Goal: Information Seeking & Learning: Check status

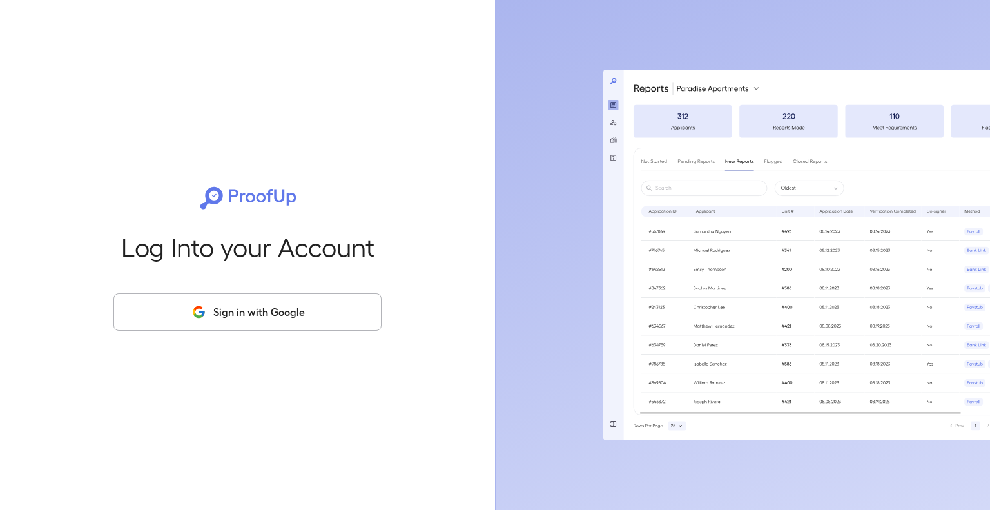
click at [255, 314] on button "Sign in with Google" at bounding box center [247, 311] width 268 height 37
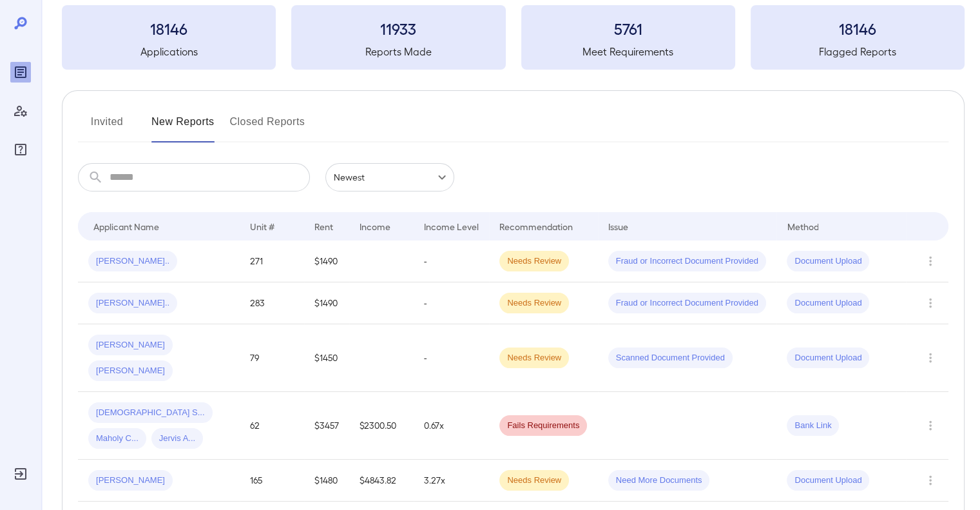
scroll to position [144, 0]
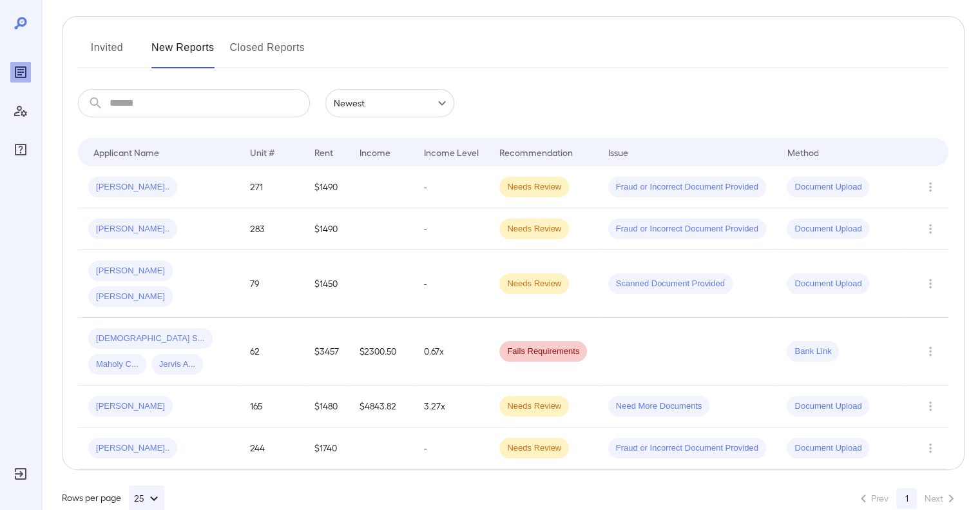
click at [226, 334] on div "Lutheran S... Maholy C... Jervis A..." at bounding box center [158, 351] width 141 height 46
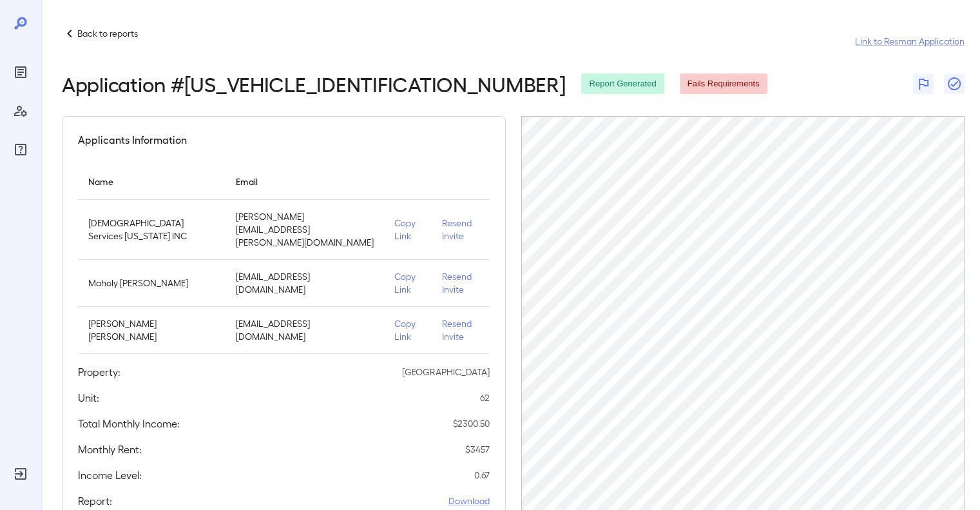
click at [72, 32] on icon at bounding box center [69, 33] width 15 height 15
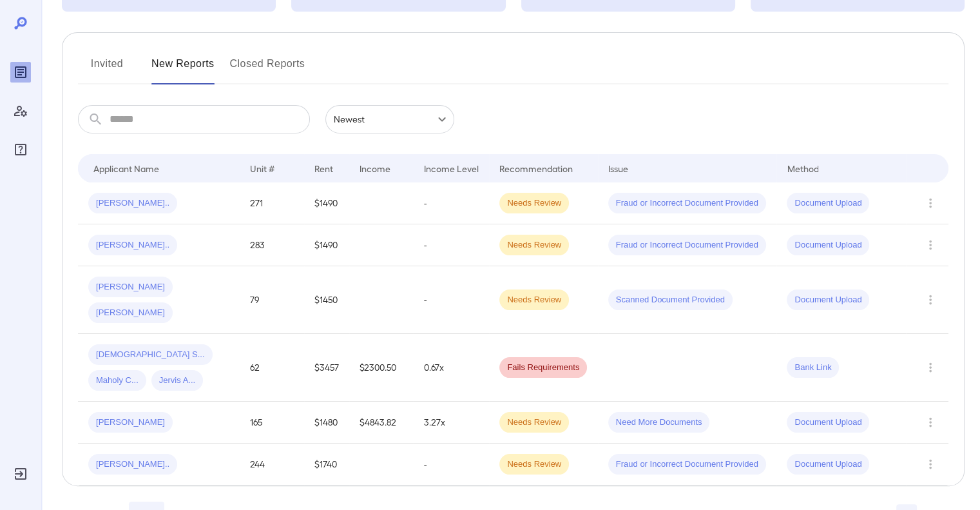
scroll to position [144, 0]
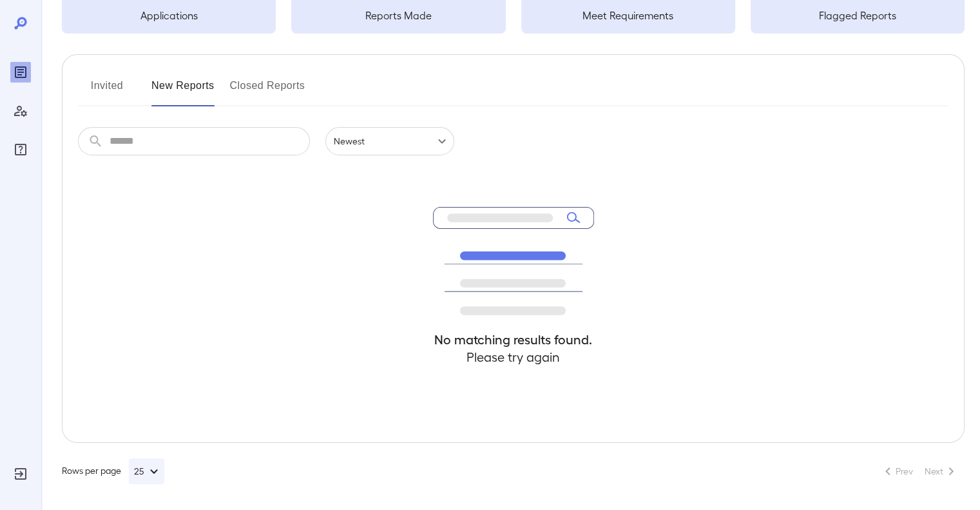
scroll to position [106, 0]
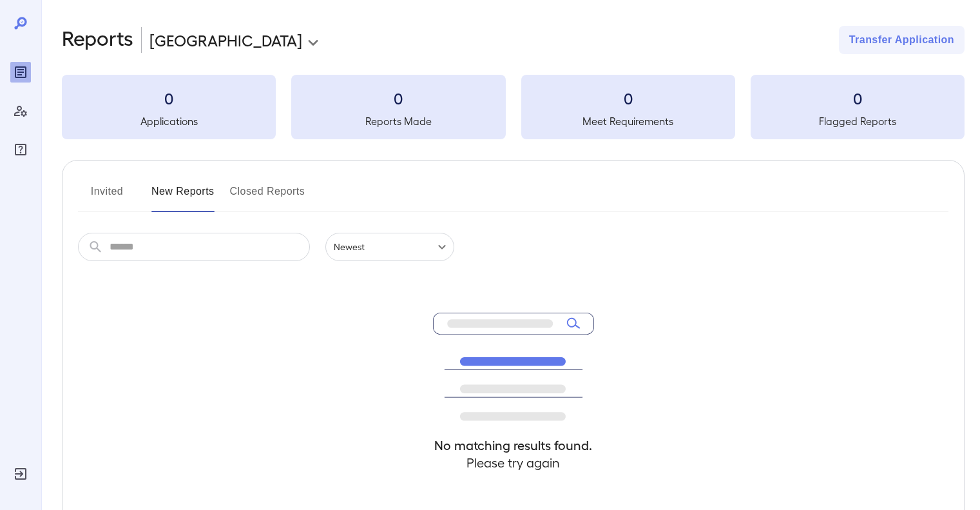
scroll to position [104, 0]
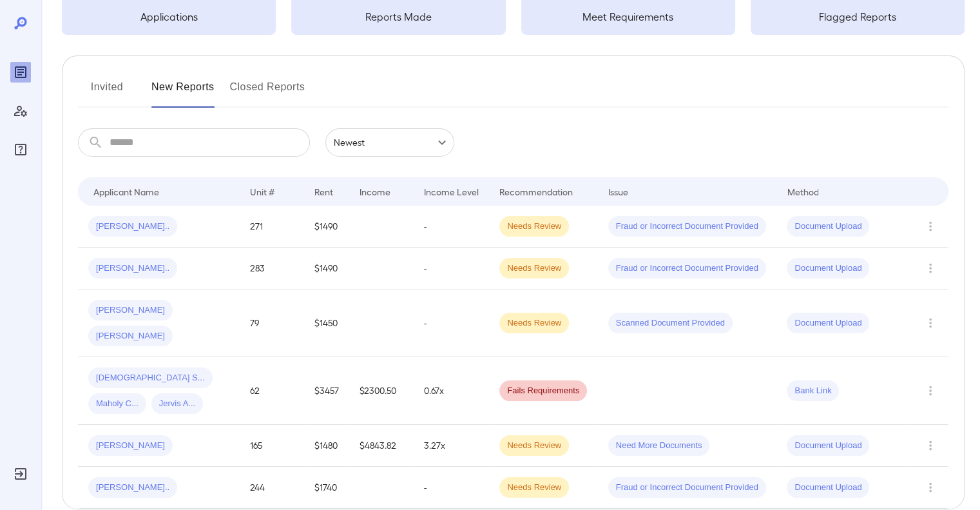
click at [216, 378] on div "Lutheran S... Maholy C... Jervis A..." at bounding box center [158, 390] width 141 height 46
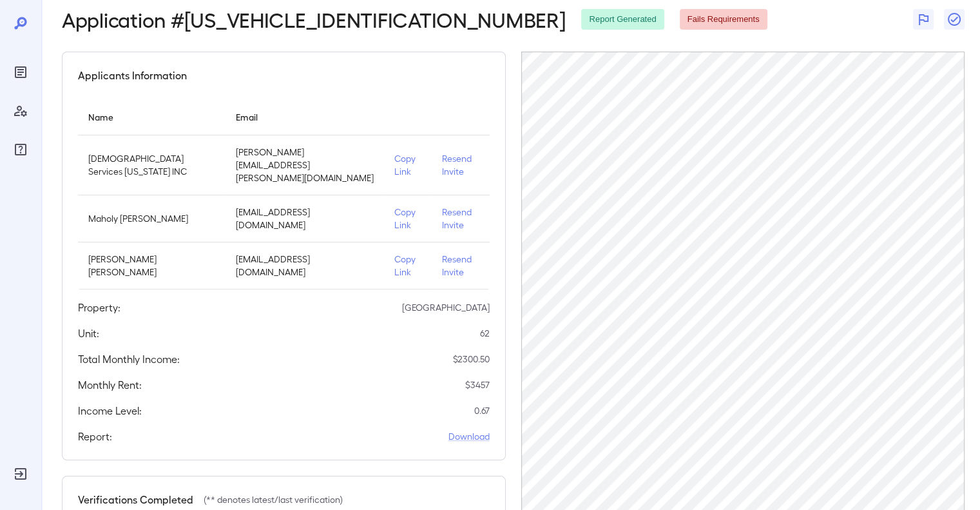
scroll to position [242, 0]
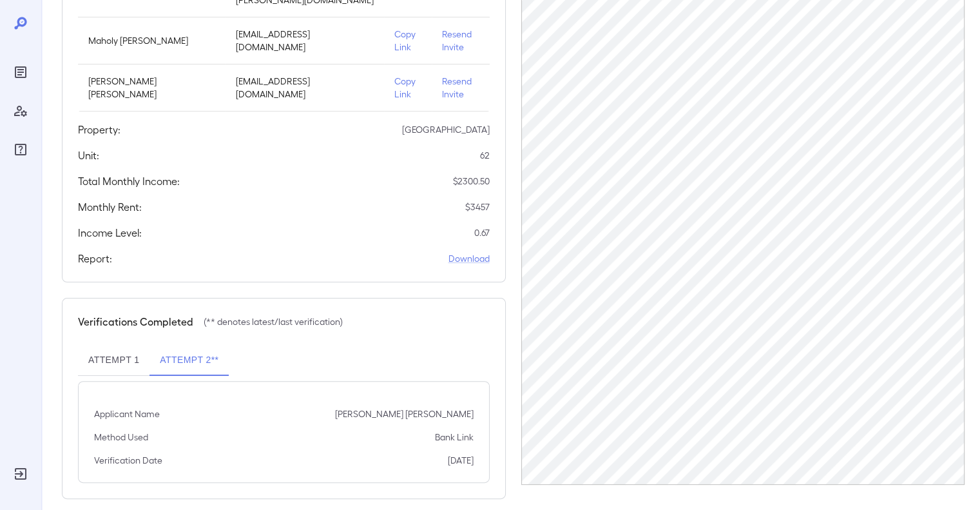
click at [116, 347] on button "Attempt 1" at bounding box center [114, 360] width 72 height 31
click at [184, 345] on button "Attempt 2**" at bounding box center [189, 360] width 79 height 31
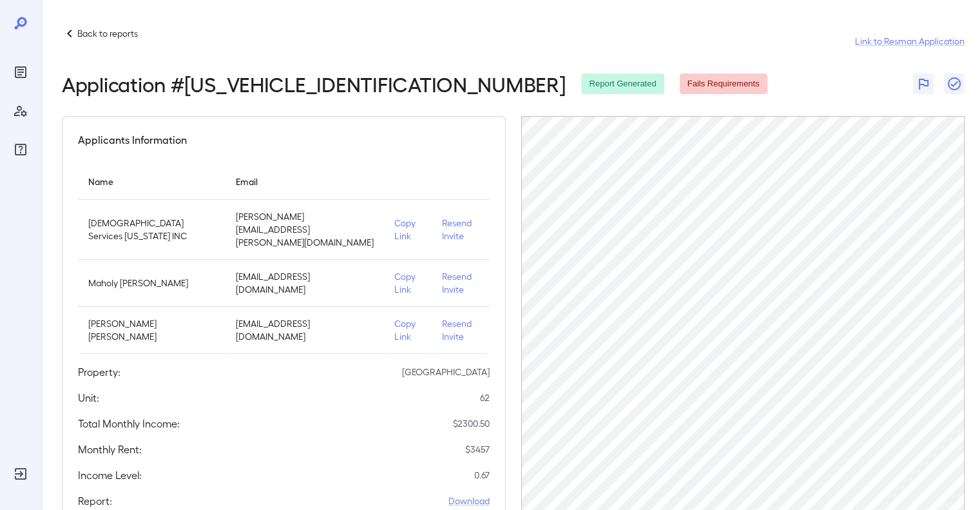
click at [77, 32] on p "Back to reports" at bounding box center [107, 33] width 61 height 13
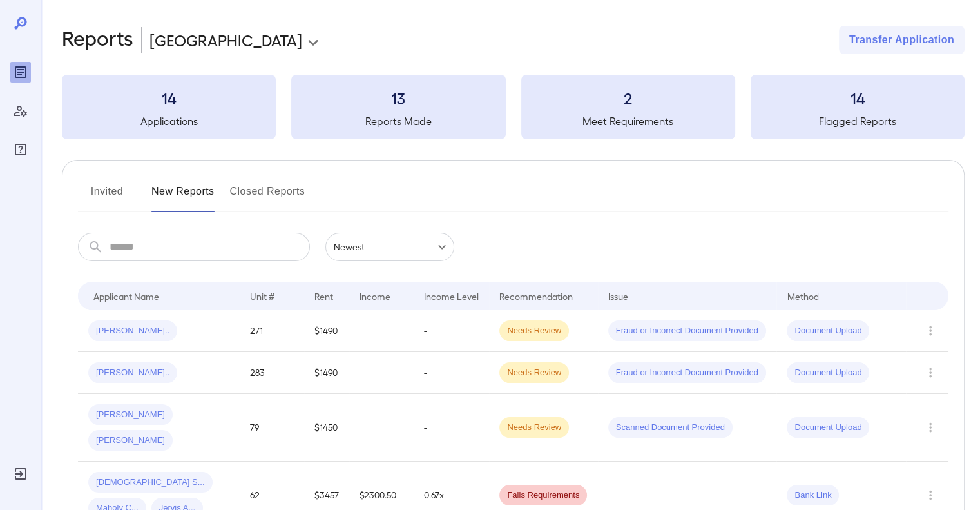
click at [124, 189] on button "Invited" at bounding box center [107, 196] width 58 height 31
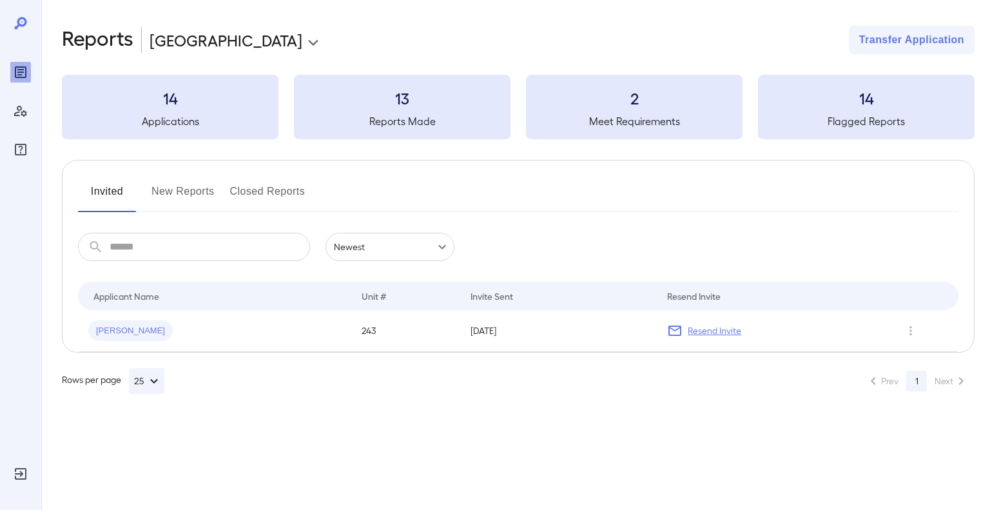
click at [182, 190] on button "New Reports" at bounding box center [182, 196] width 63 height 31
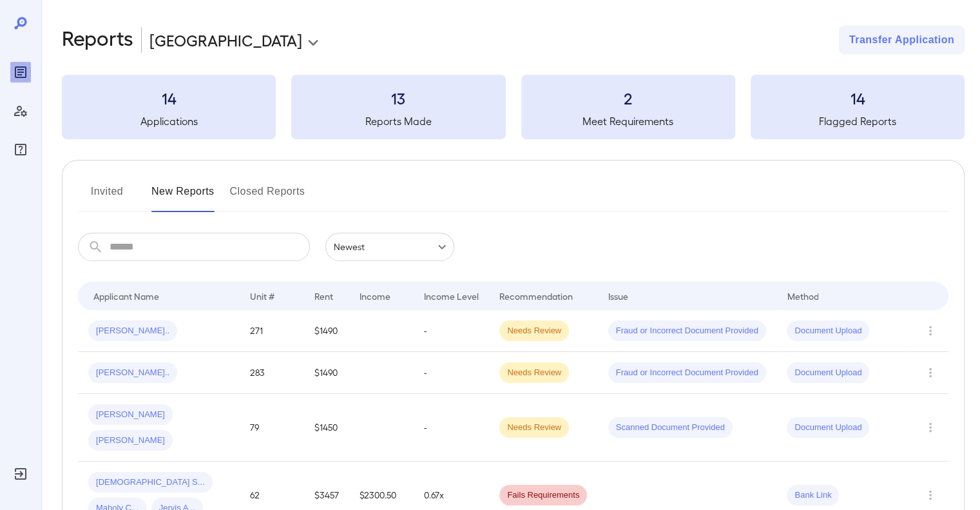
click at [203, 100] on h3 "14" at bounding box center [169, 98] width 214 height 21
click at [367, 164] on div "Invited New Reports Closed Reports ​ ​ Newest ****** Drop to group by Applicant…" at bounding box center [513, 387] width 903 height 454
click at [632, 252] on div "​ ​ Newest ******" at bounding box center [513, 247] width 871 height 28
click at [675, 246] on div "​ ​ Newest ******" at bounding box center [513, 247] width 871 height 28
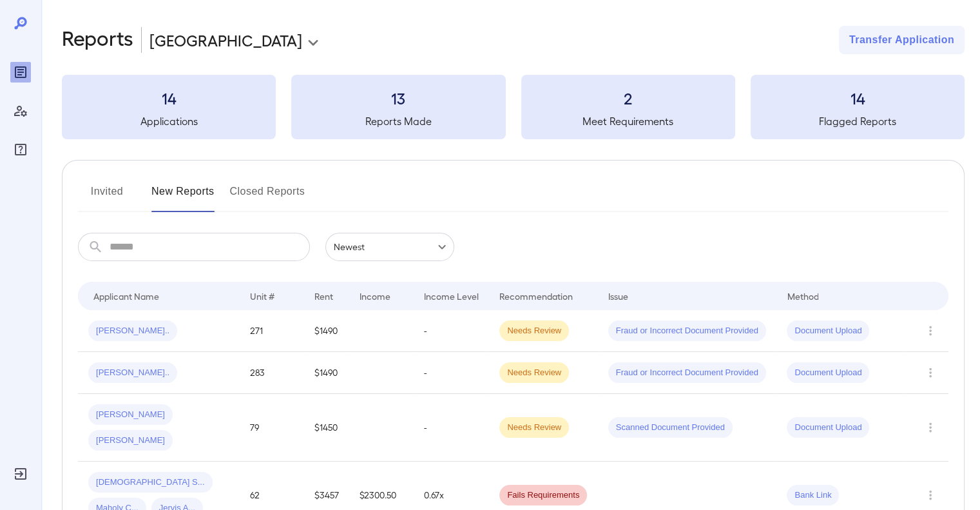
click at [675, 246] on div "​ ​ Newest ******" at bounding box center [513, 247] width 871 height 28
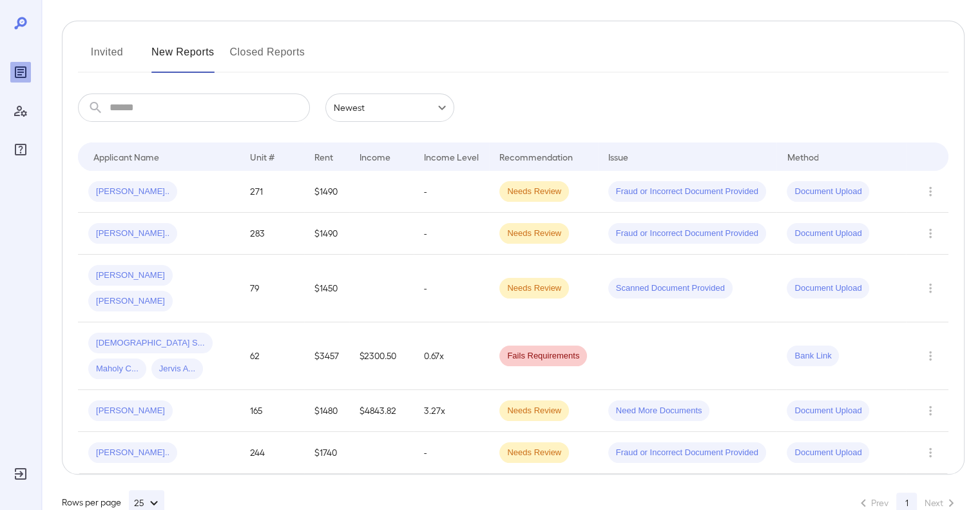
scroll to position [144, 0]
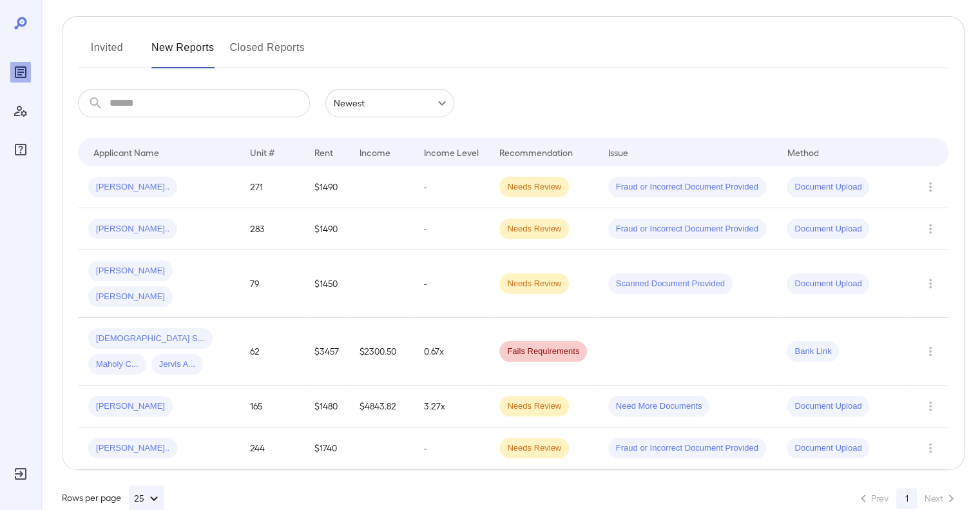
click at [518, 85] on div "Invited New Reports Closed Reports ​ ​ Newest ****** Drop to group by Applicant…" at bounding box center [513, 243] width 903 height 454
click at [232, 318] on td "[DEMOGRAPHIC_DATA] S... Maholy C... Jervis A..." at bounding box center [159, 352] width 162 height 68
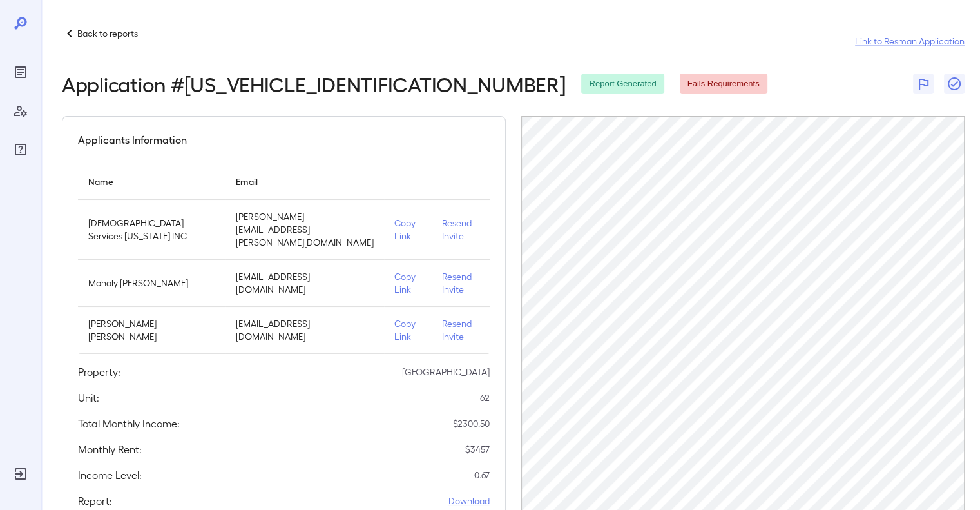
click at [372, 124] on div "Applicants Information Name Email Lutheran Services Florida INC ivis.triana@lsf…" at bounding box center [284, 320] width 444 height 409
click at [116, 28] on p "Back to reports" at bounding box center [107, 33] width 61 height 13
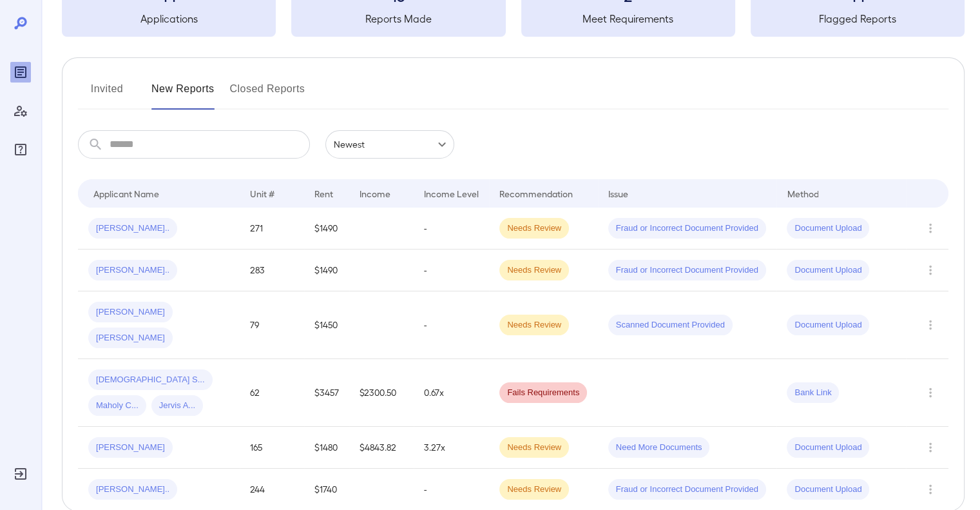
scroll to position [144, 0]
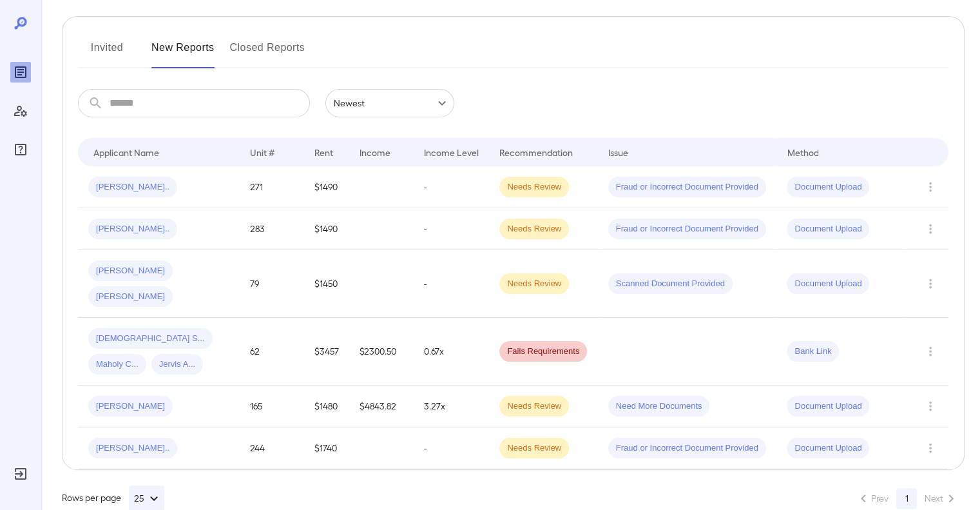
click at [927, 343] on icon "Row Actions" at bounding box center [930, 350] width 14 height 15
click at [248, 318] on div at bounding box center [490, 255] width 980 height 510
click at [233, 331] on td "Lutheran S... Maholy C... Jervis A..." at bounding box center [159, 352] width 162 height 68
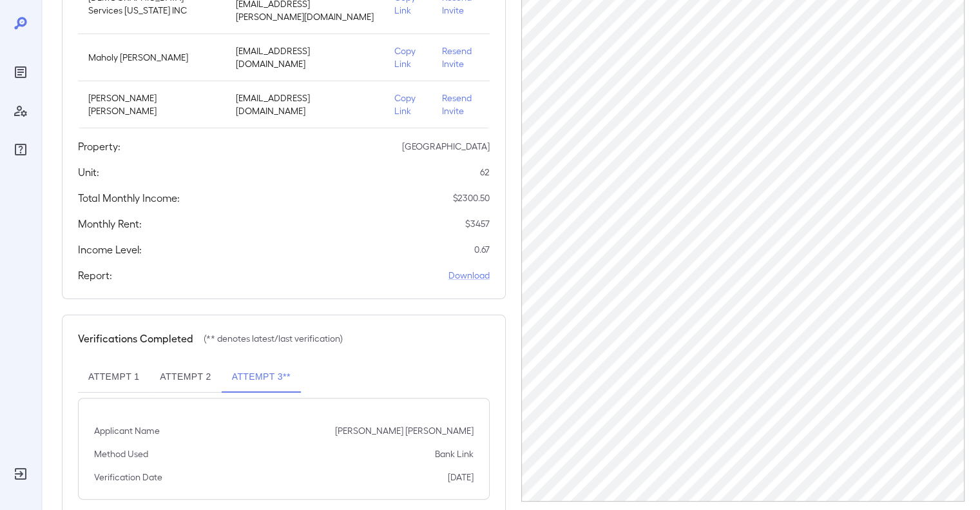
scroll to position [242, 0]
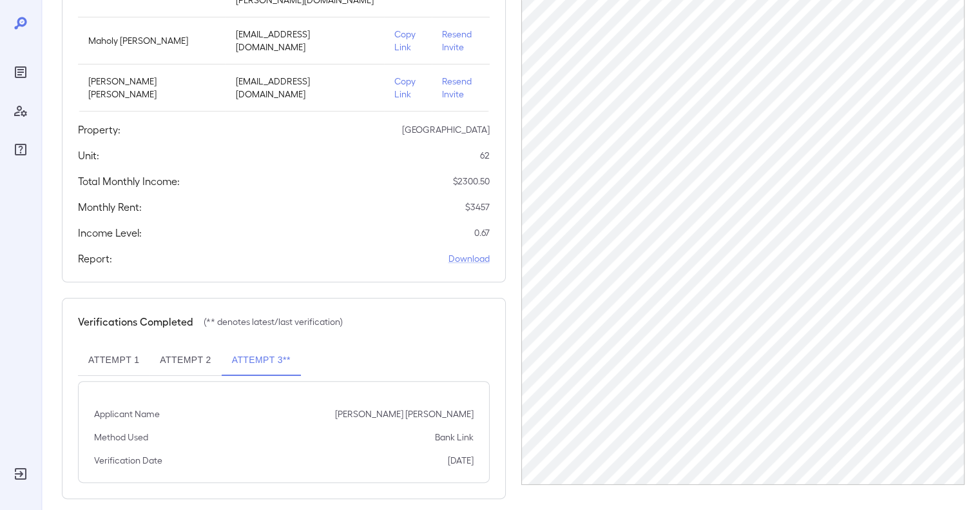
click at [169, 391] on div "Applicant Name Jervis Augusto Nava Rodriguez Method Used Bank Link Verification…" at bounding box center [284, 432] width 412 height 102
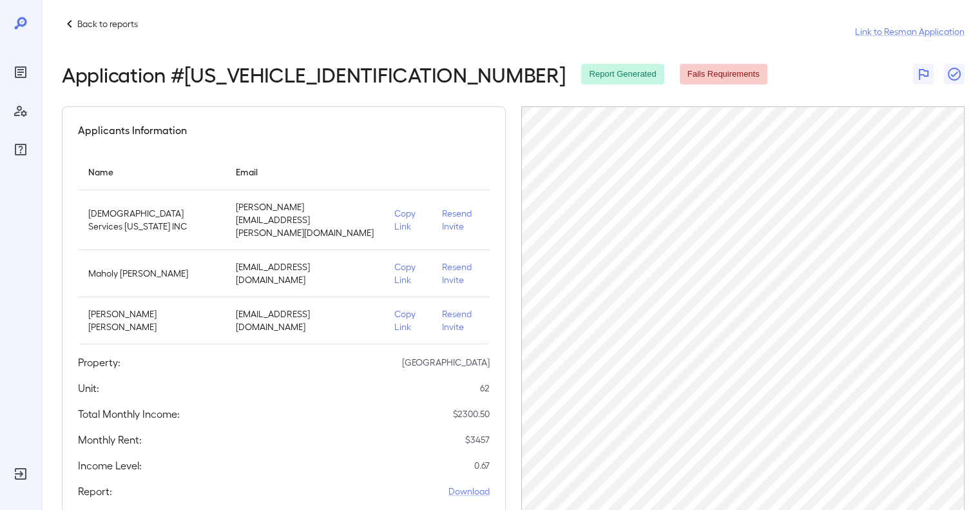
scroll to position [0, 0]
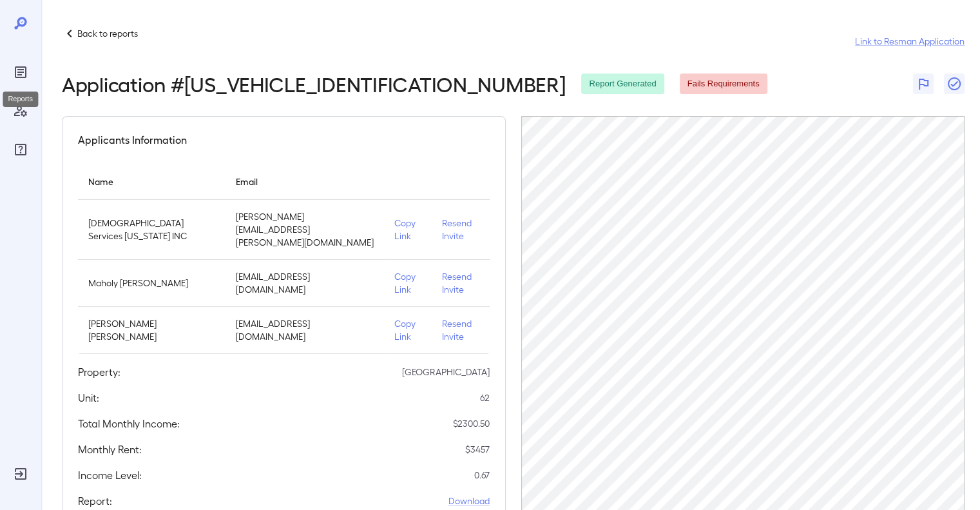
click at [18, 74] on icon "Reports" at bounding box center [20, 72] width 6 height 6
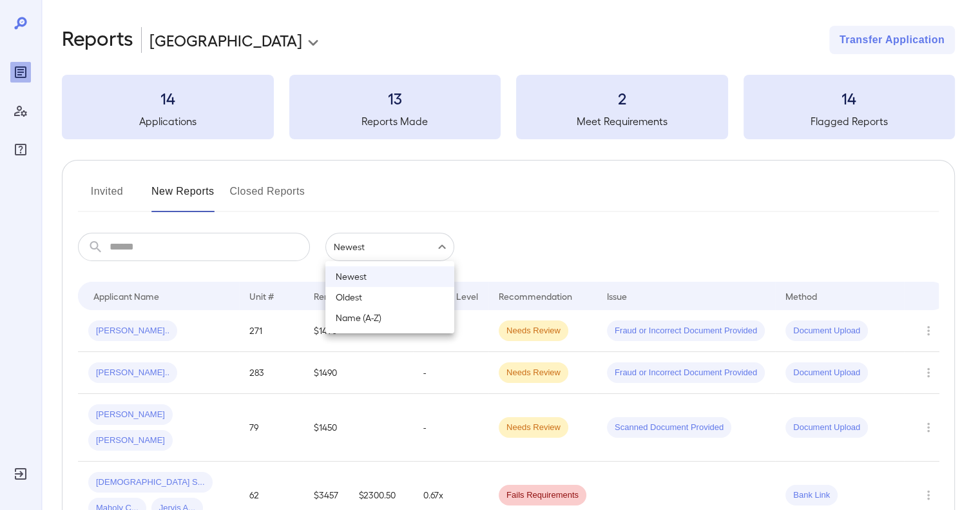
click at [333, 242] on body "**********" at bounding box center [490, 255] width 980 height 510
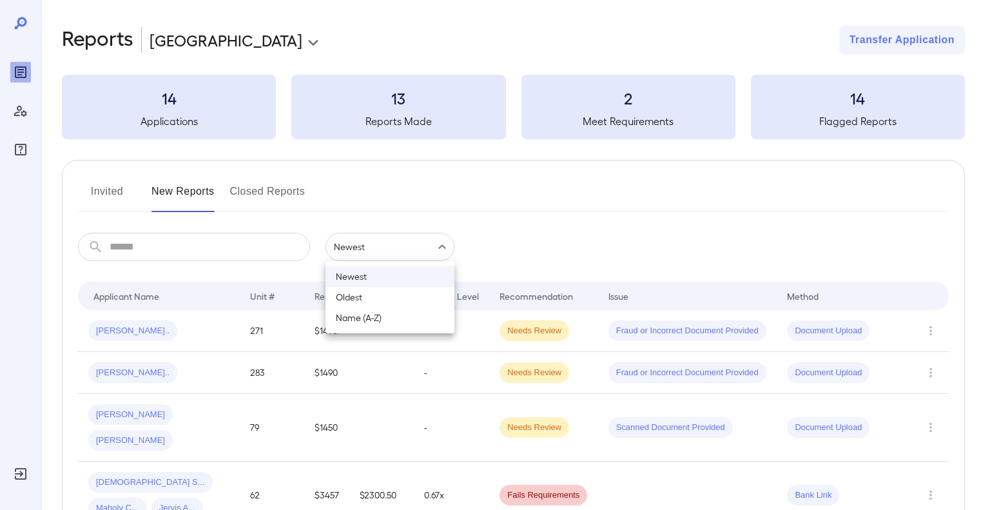
click at [333, 242] on div at bounding box center [495, 255] width 990 height 510
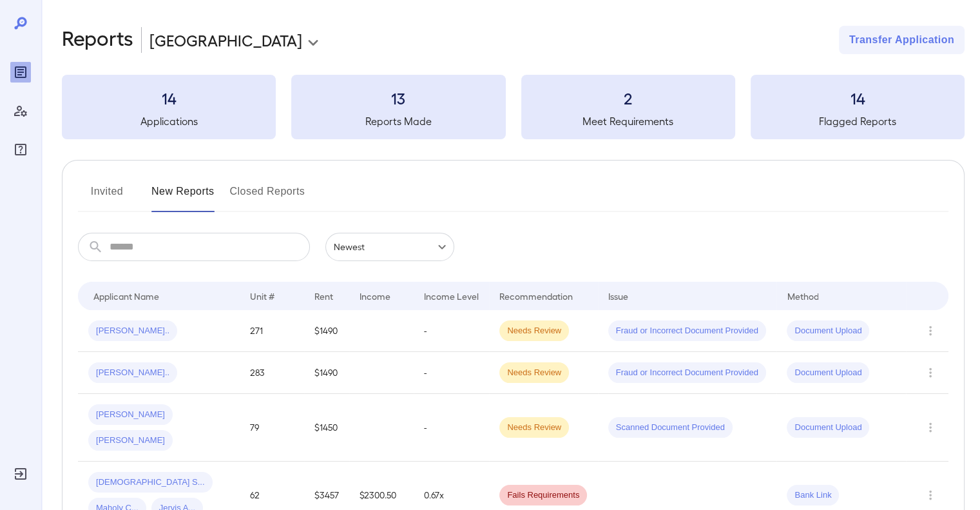
click at [925, 37] on button "Transfer Application" at bounding box center [902, 40] width 126 height 28
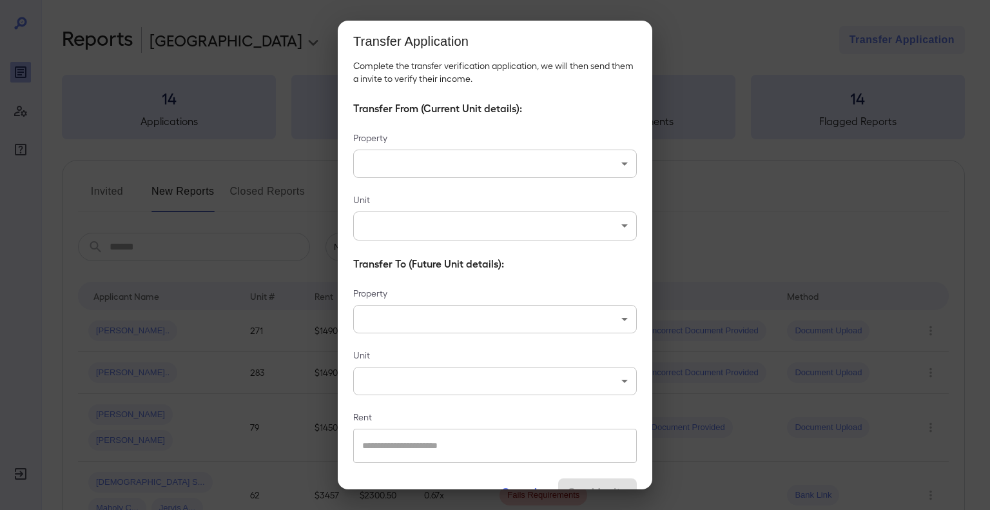
click at [713, 31] on div "Transfer Application Complete the transfer verification application, we will th…" at bounding box center [495, 255] width 990 height 510
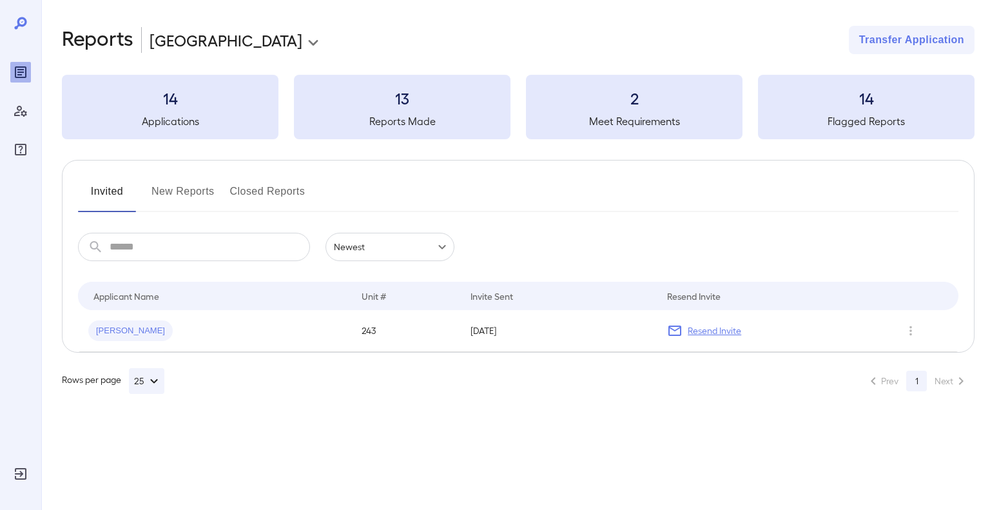
click at [200, 198] on button "New Reports" at bounding box center [182, 196] width 63 height 31
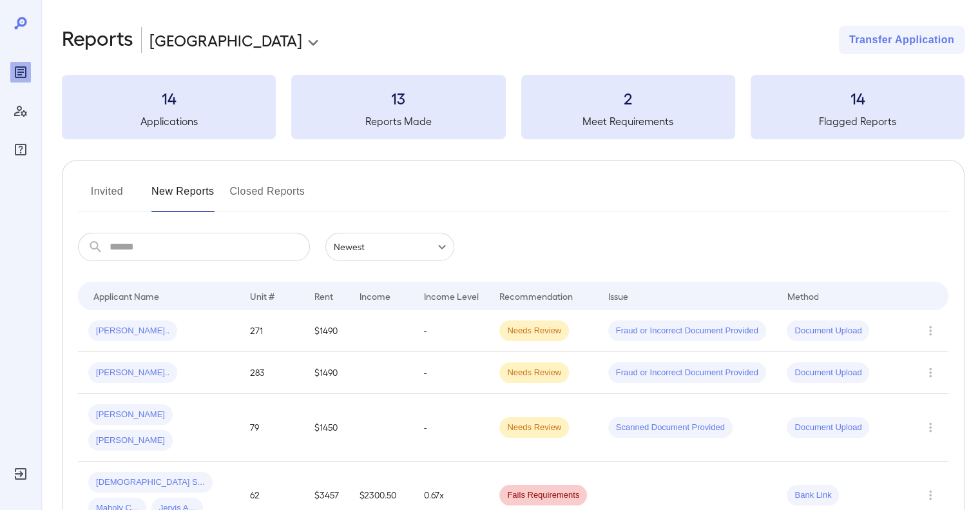
click at [108, 179] on div "Invited New Reports Closed Reports ​ ​ Newest ****** Drop to group by Applicant…" at bounding box center [513, 387] width 903 height 454
click at [106, 190] on button "Invited" at bounding box center [107, 196] width 58 height 31
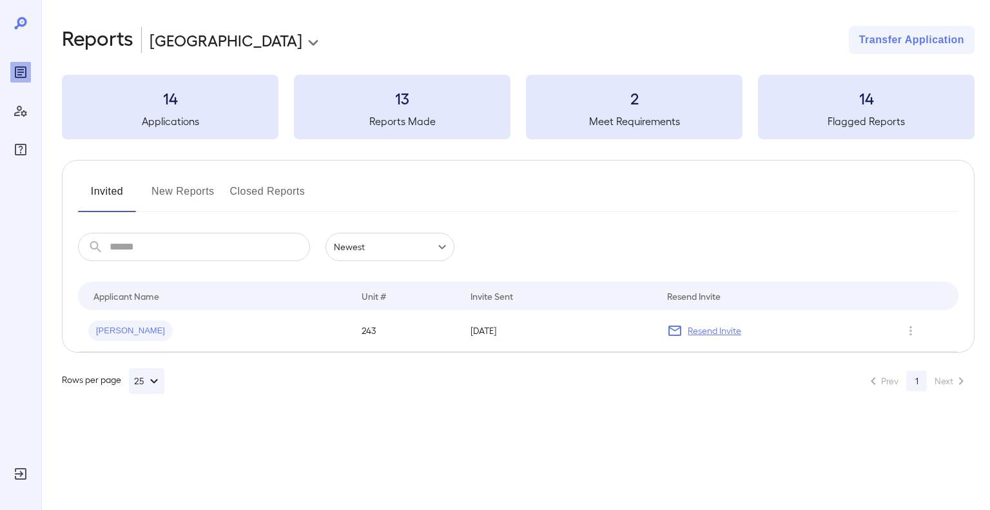
click at [191, 202] on button "New Reports" at bounding box center [182, 196] width 63 height 31
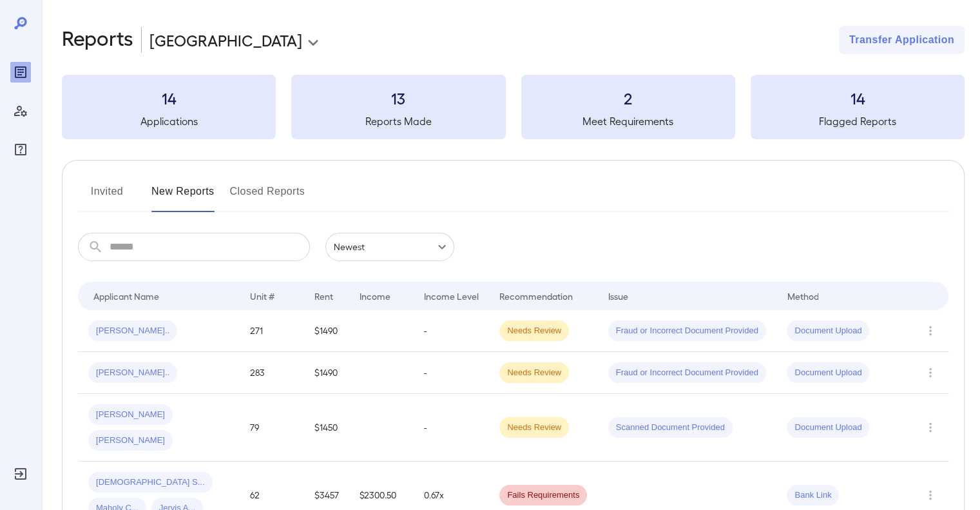
click at [431, 479] on td "0.67x" at bounding box center [451, 495] width 75 height 68
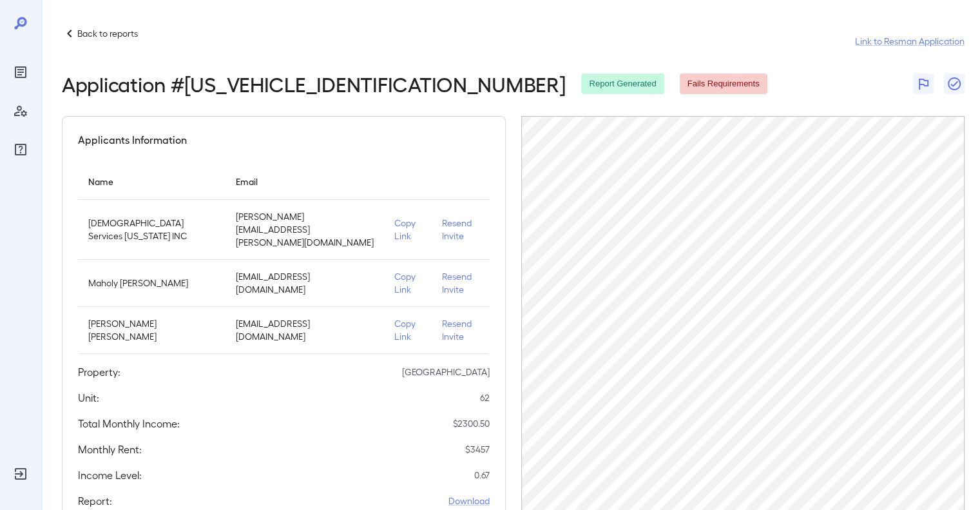
click at [70, 32] on icon at bounding box center [69, 33] width 15 height 15
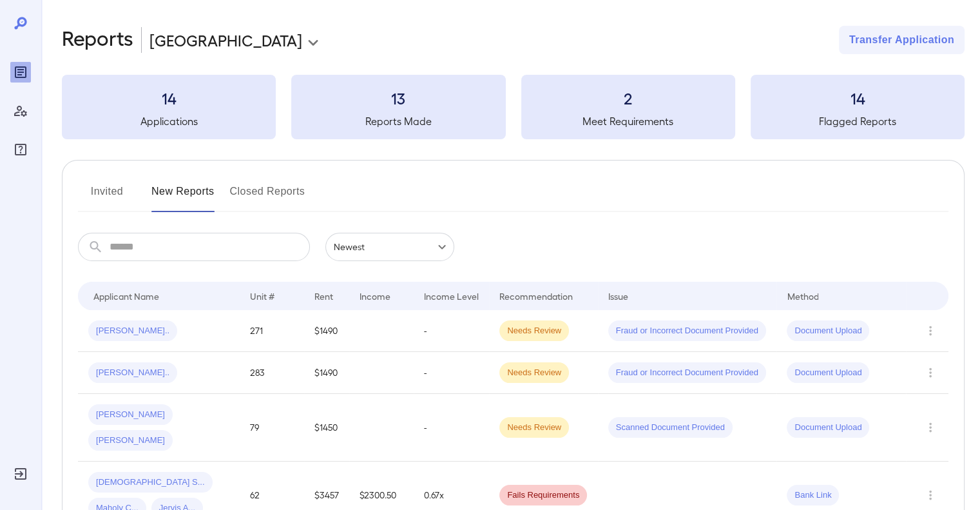
click at [19, 19] on icon at bounding box center [20, 23] width 12 height 12
click at [22, 17] on icon at bounding box center [20, 23] width 12 height 12
click at [61, 41] on div "**********" at bounding box center [510, 340] width 939 height 681
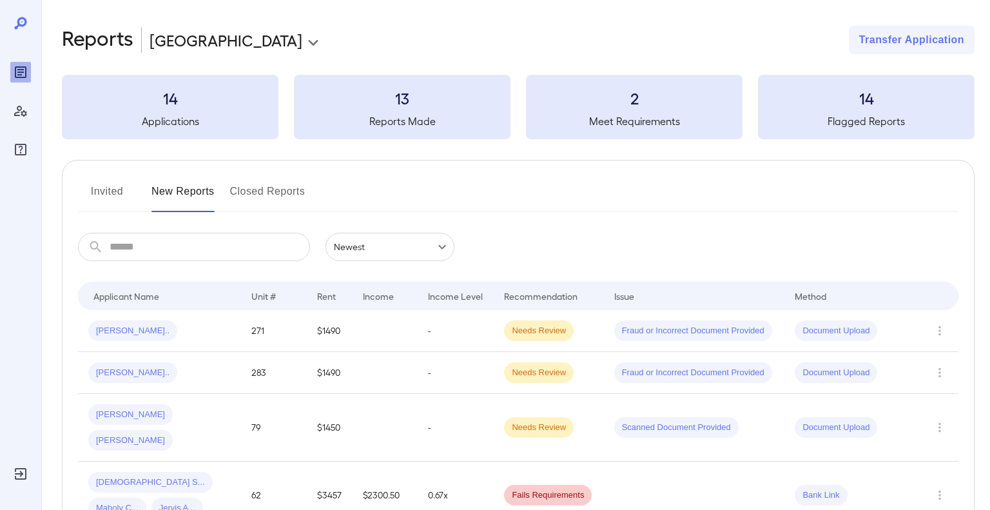
click at [209, 49] on body "**********" at bounding box center [495, 255] width 990 height 510
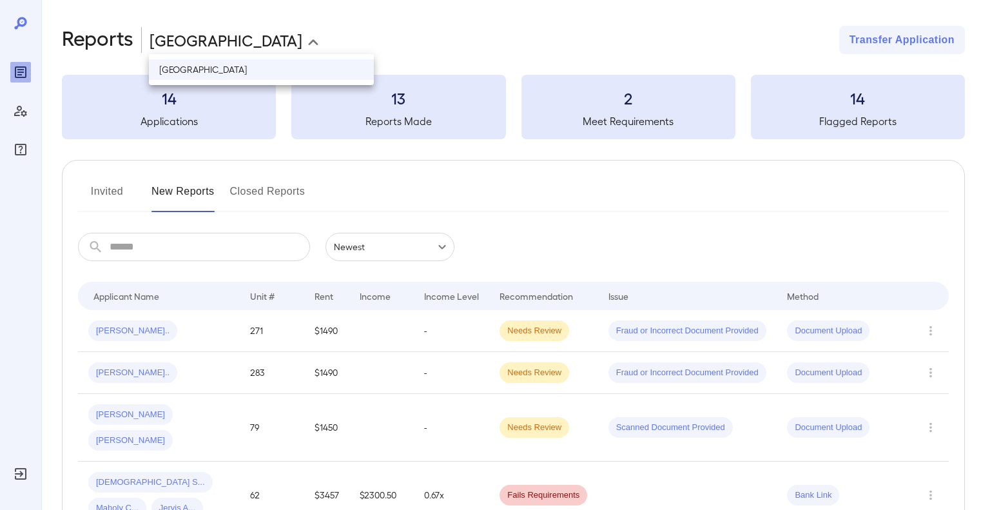
click at [209, 49] on div at bounding box center [495, 255] width 990 height 510
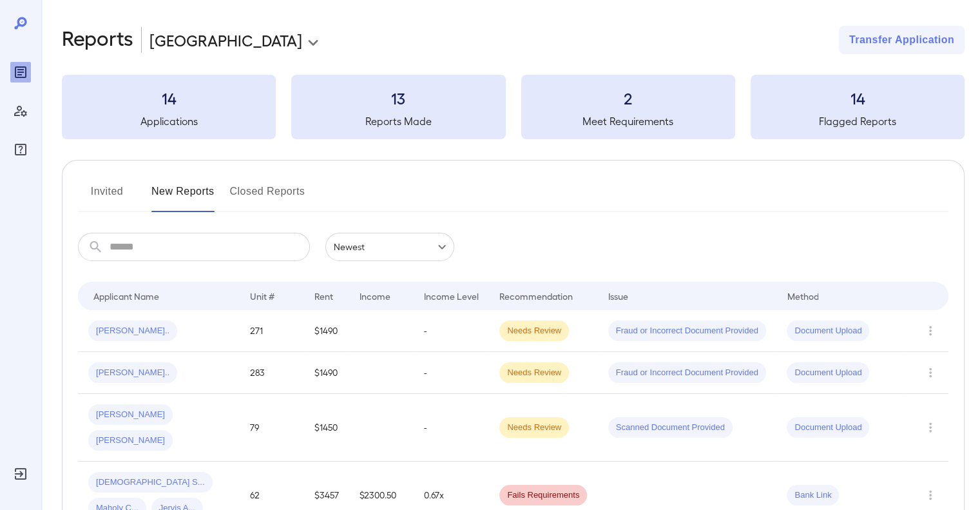
click at [824, 129] on div "14 Flagged Reports" at bounding box center [858, 107] width 214 height 64
click at [254, 178] on div "Invited New Reports Closed Reports ​ ​ Newest ****** Drop to group by Applicant…" at bounding box center [513, 387] width 903 height 454
click at [180, 198] on button "New Reports" at bounding box center [182, 196] width 63 height 31
click at [290, 461] on td "62" at bounding box center [272, 495] width 64 height 68
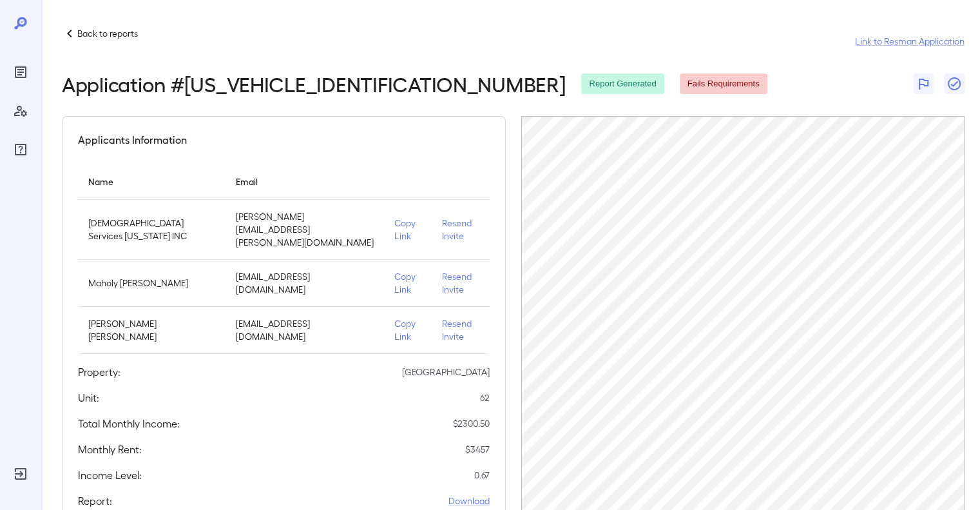
click at [151, 317] on p "Jervis Augusto Nava Rodriguez" at bounding box center [151, 330] width 126 height 26
click at [177, 368] on div "Applicants Information Name Email Lutheran Services Florida INC ivis.triana@lsf…" at bounding box center [284, 320] width 444 height 409
click at [83, 38] on p "Back to reports" at bounding box center [107, 33] width 61 height 13
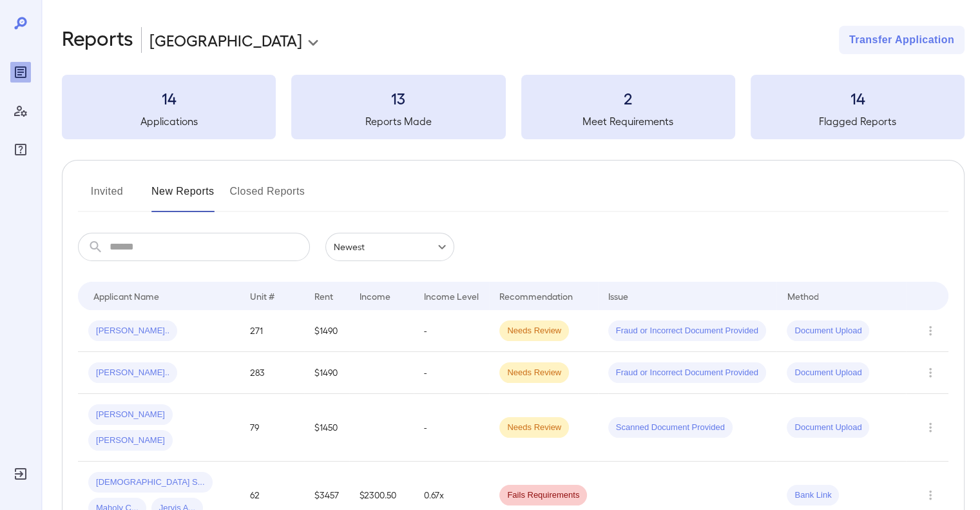
click at [16, 114] on icon "Manage Users" at bounding box center [20, 110] width 15 height 15
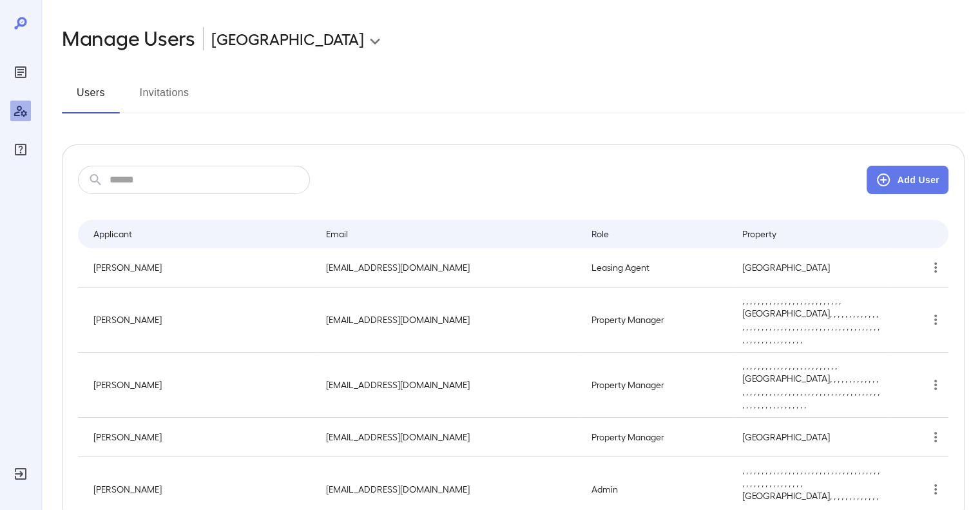
click at [174, 87] on button "Invitations" at bounding box center [164, 97] width 58 height 31
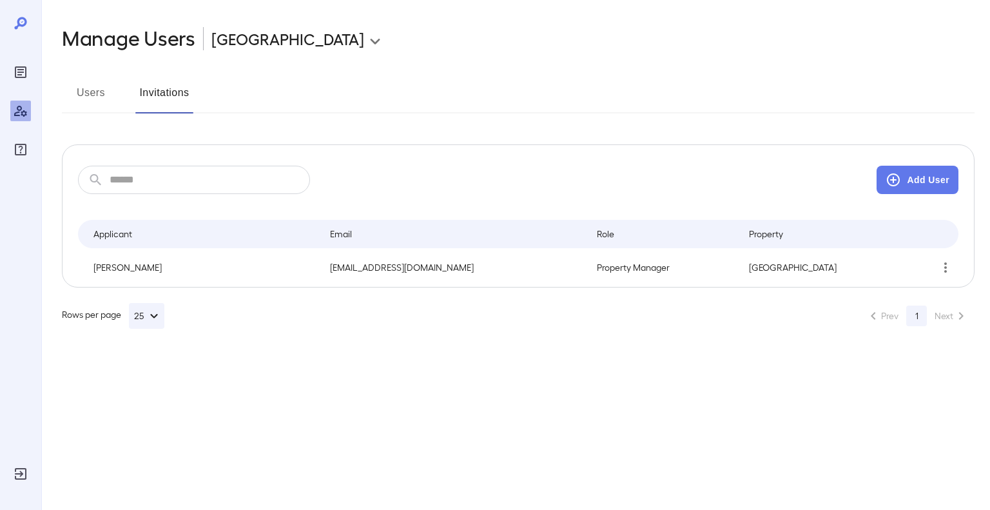
click at [82, 88] on button "Users" at bounding box center [91, 97] width 58 height 31
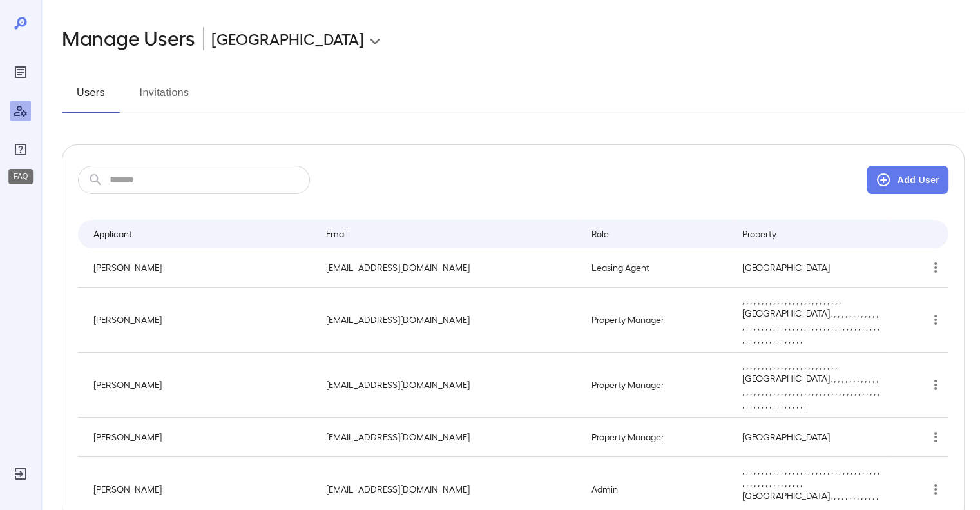
click at [18, 154] on icon "FAQ" at bounding box center [21, 150] width 12 height 12
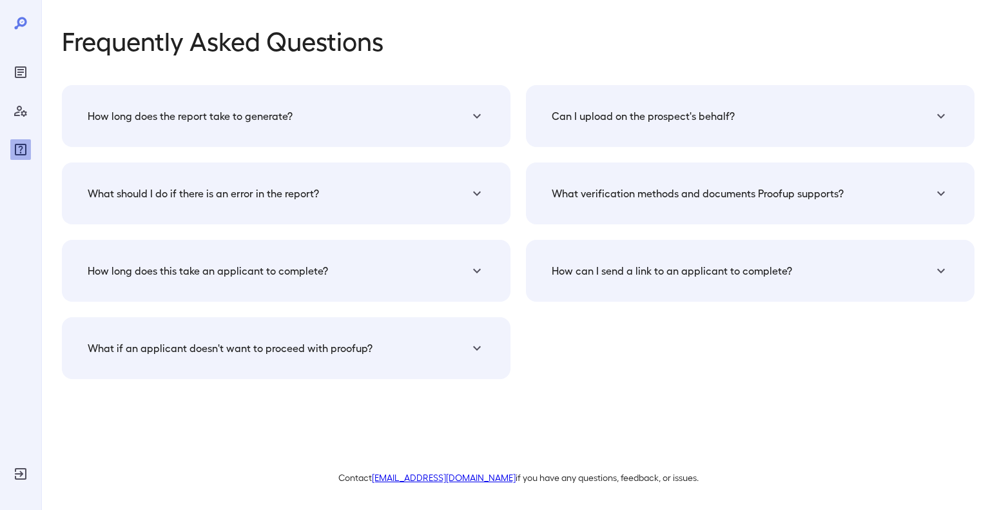
click at [726, 115] on h5 "Can I upload on the prospect's behalf?" at bounding box center [643, 115] width 183 height 15
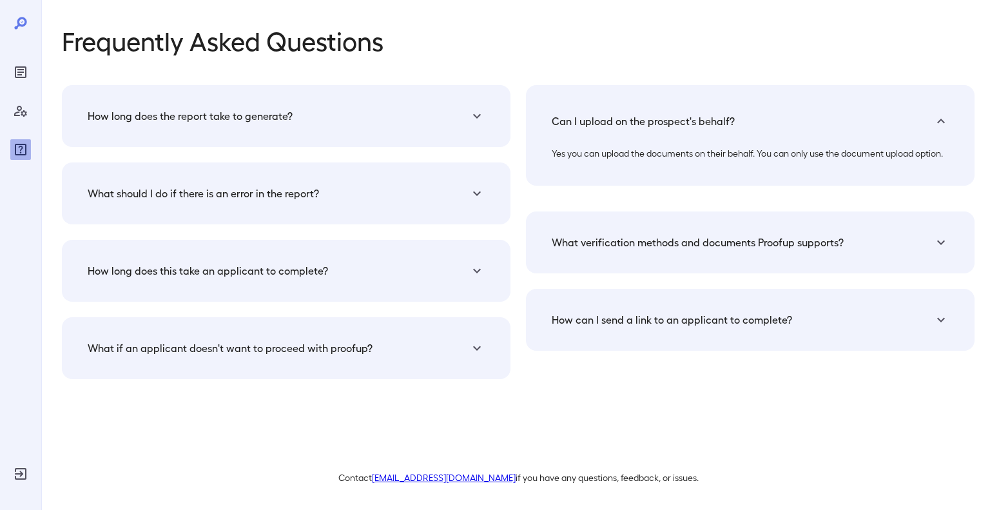
click at [726, 115] on h5 "Can I upload on the prospect's behalf?" at bounding box center [643, 120] width 183 height 15
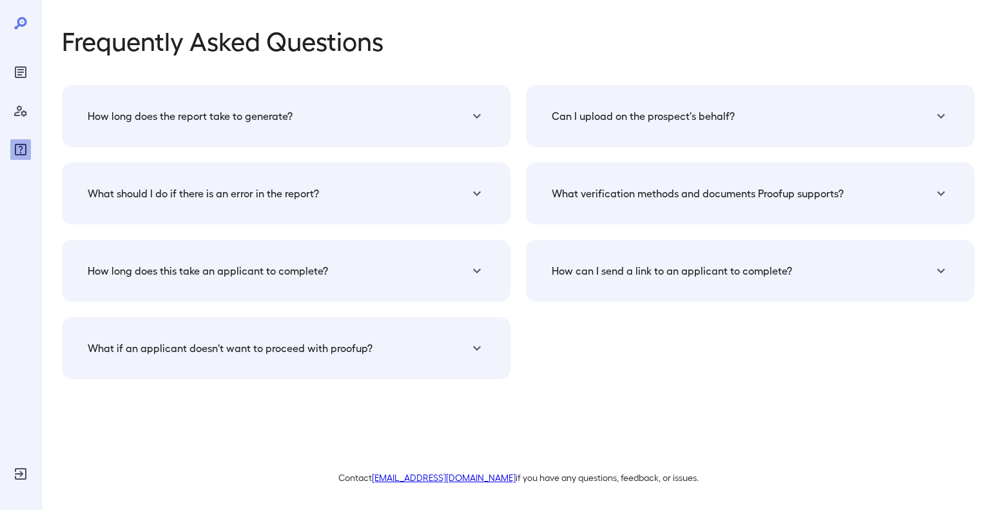
click at [738, 260] on div "How can I send a link to an applicant to complete?" at bounding box center [750, 270] width 418 height 31
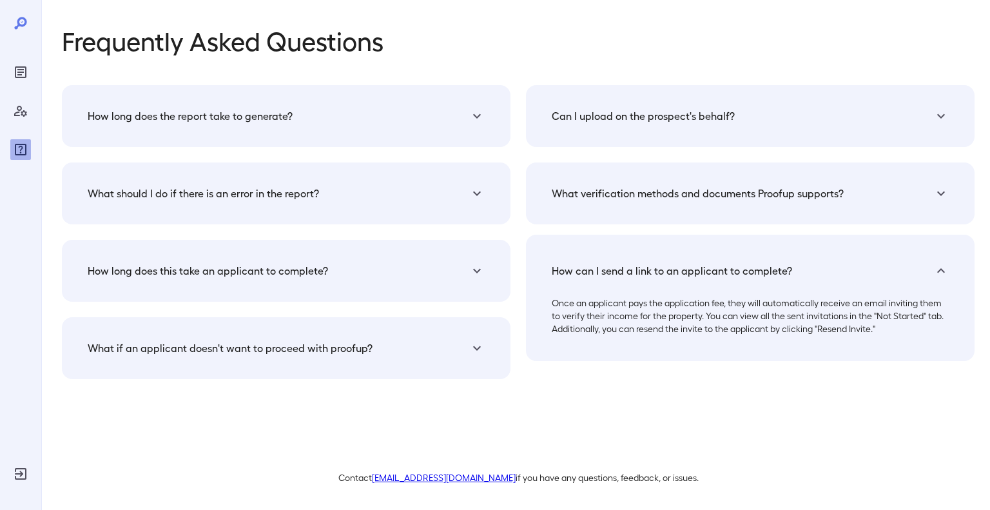
click at [738, 260] on div "How can I send a link to an applicant to complete?" at bounding box center [750, 270] width 418 height 41
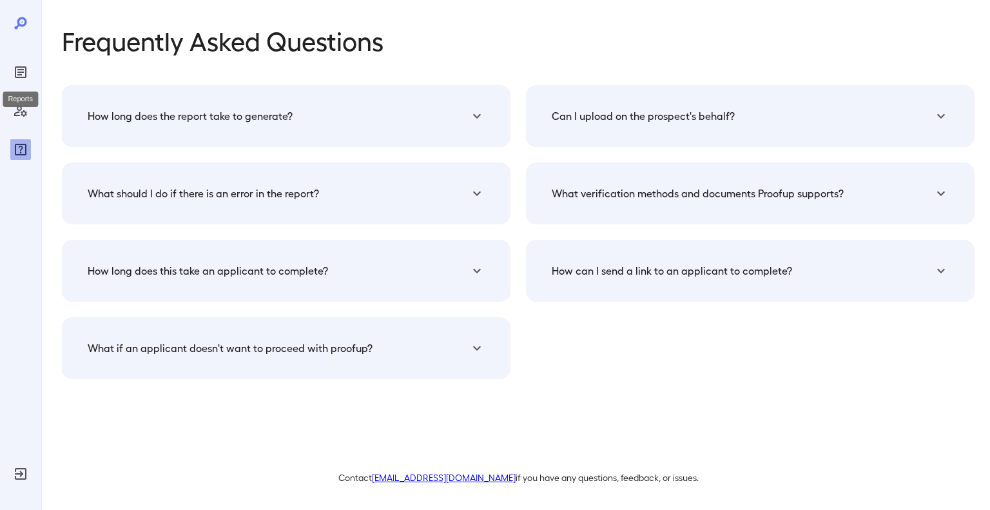
click at [11, 66] on div "Reports" at bounding box center [20, 72] width 21 height 21
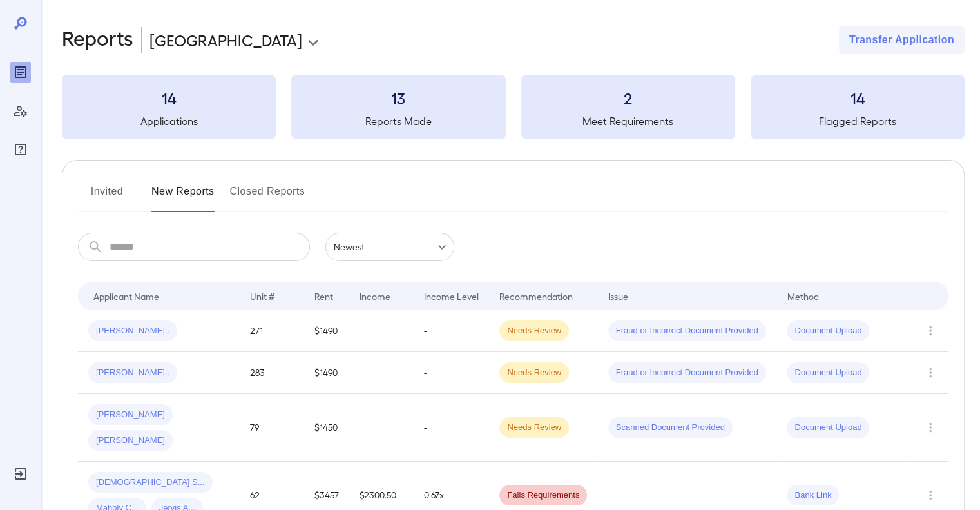
scroll to position [129, 0]
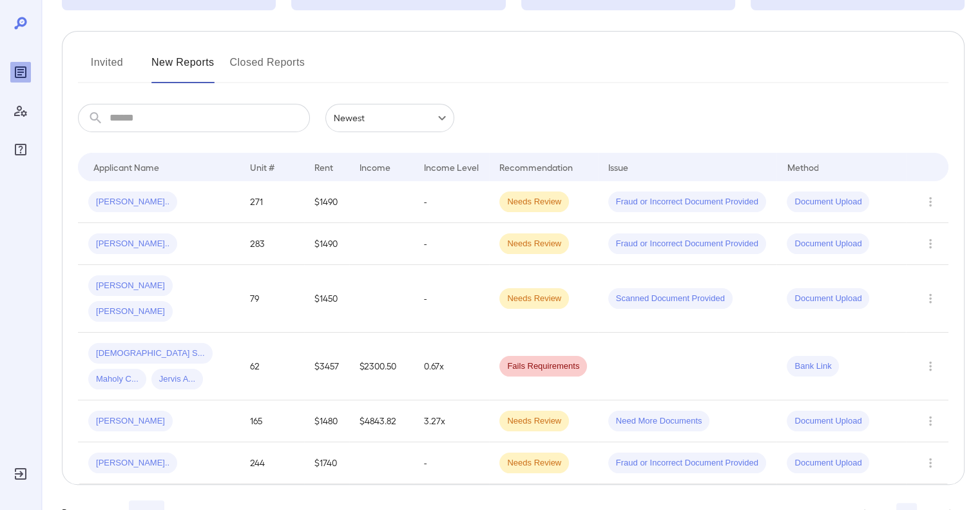
click at [191, 343] on div "Lutheran S... Maholy C... Jervis A..." at bounding box center [158, 366] width 141 height 46
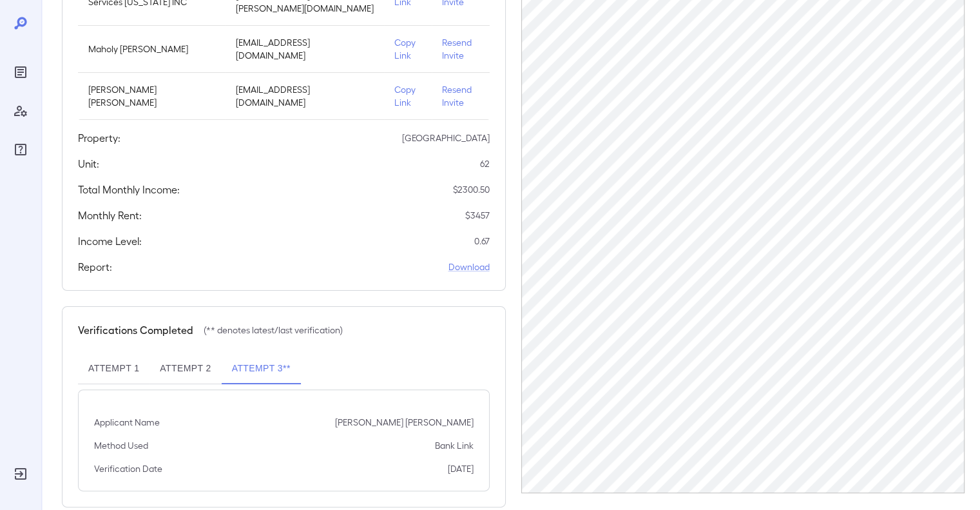
scroll to position [242, 0]
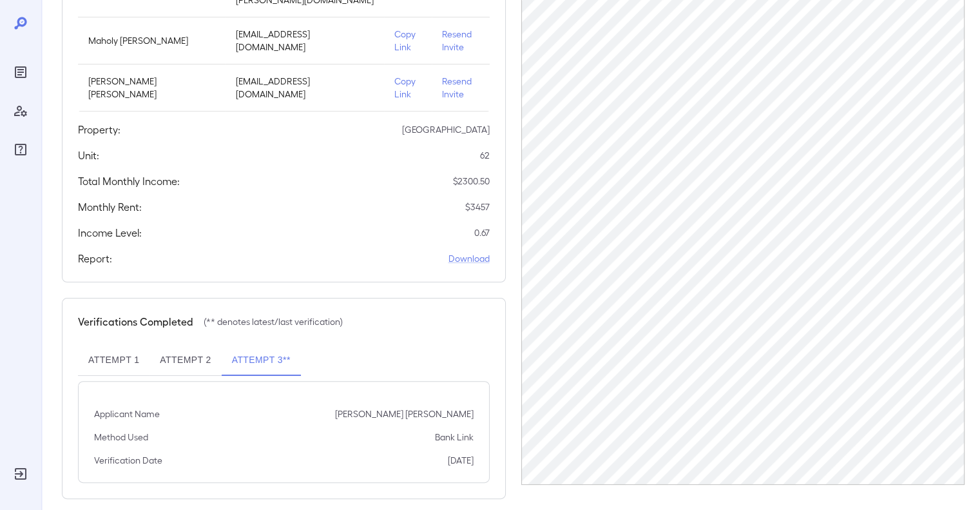
click at [183, 349] on button "Attempt 2" at bounding box center [186, 360] width 72 height 31
click at [111, 346] on button "Attempt 1" at bounding box center [114, 360] width 72 height 31
click at [240, 349] on button "Attempt 3**" at bounding box center [261, 360] width 79 height 31
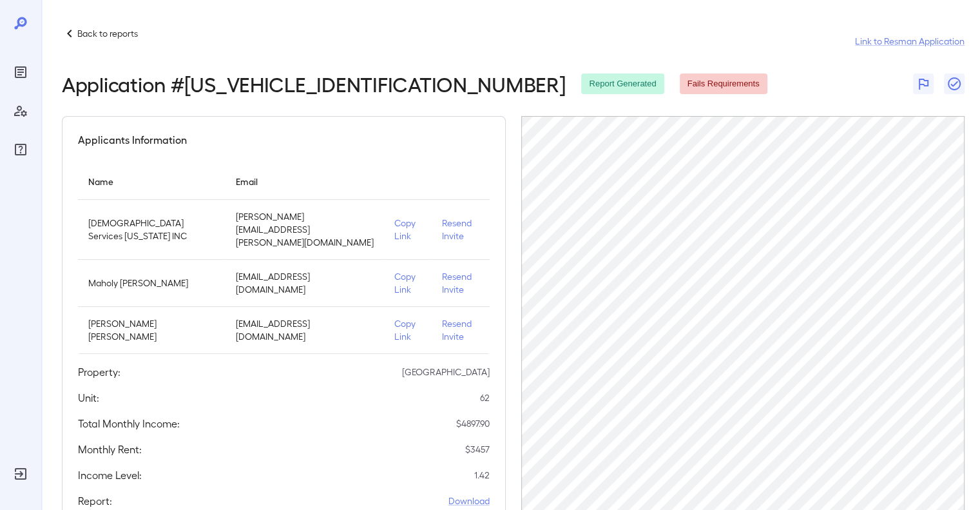
click at [81, 33] on p "Back to reports" at bounding box center [107, 33] width 61 height 13
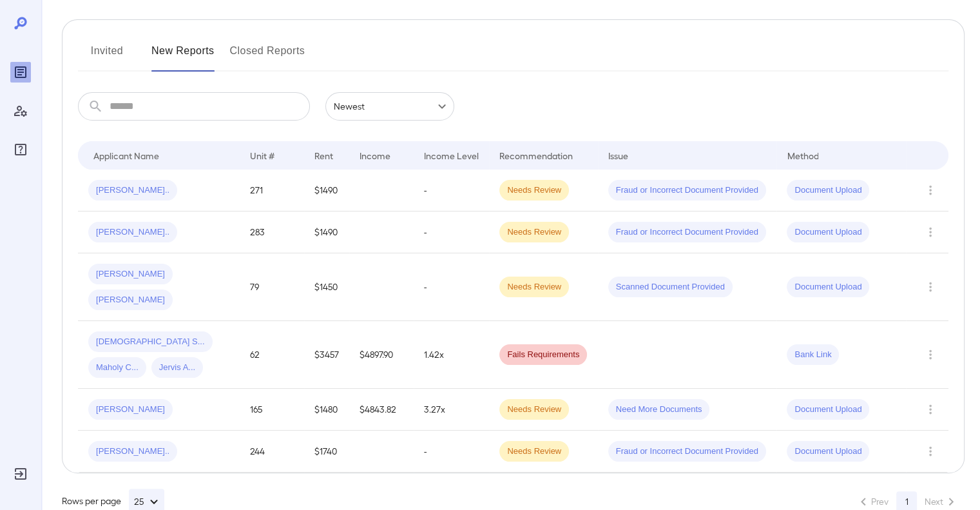
scroll to position [144, 0]
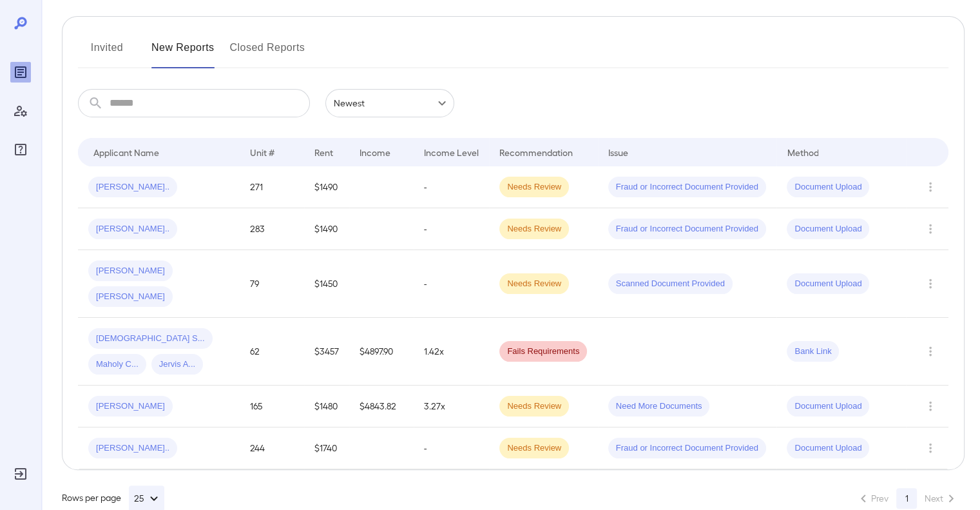
click at [293, 340] on td "62" at bounding box center [272, 352] width 64 height 68
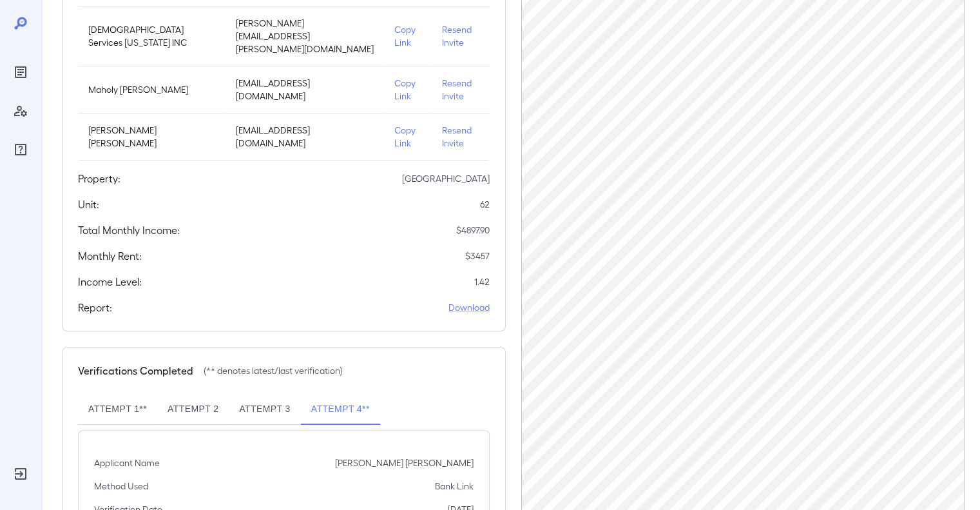
scroll to position [242, 0]
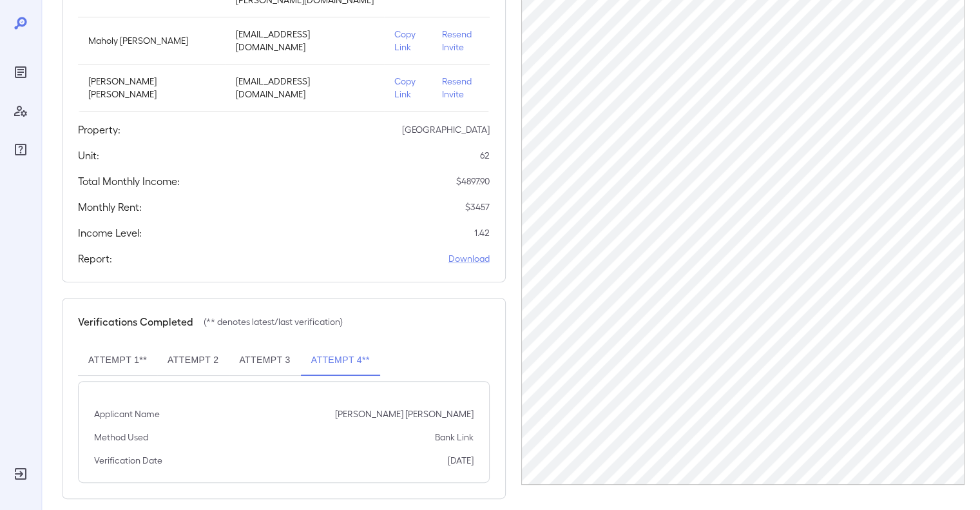
click at [266, 430] on div "Method Used Bank Link" at bounding box center [284, 436] width 380 height 13
click at [28, 38] on div at bounding box center [20, 87] width 21 height 144
click at [25, 24] on icon at bounding box center [20, 23] width 12 height 12
drag, startPoint x: 23, startPoint y: 72, endPoint x: 53, endPoint y: 185, distance: 117.4
click at [23, 72] on icon "Reports" at bounding box center [20, 72] width 6 height 6
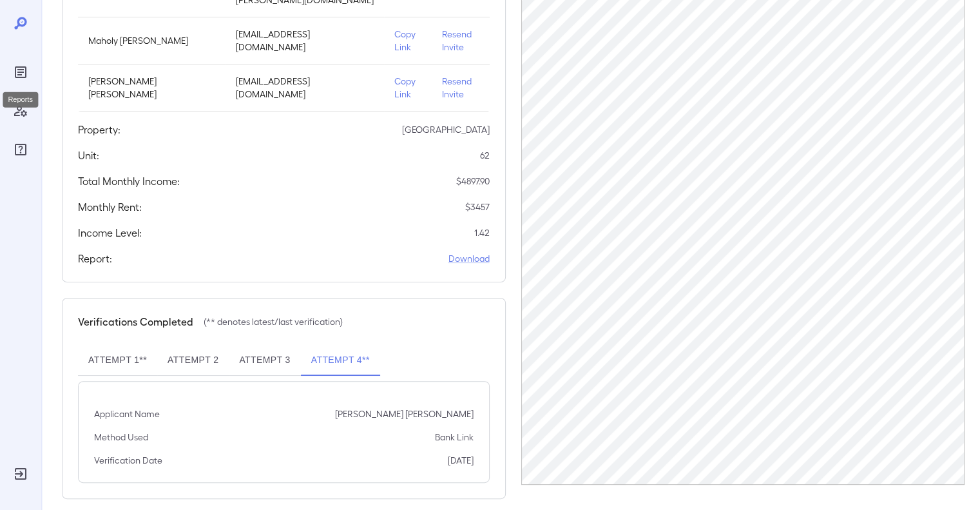
scroll to position [106, 0]
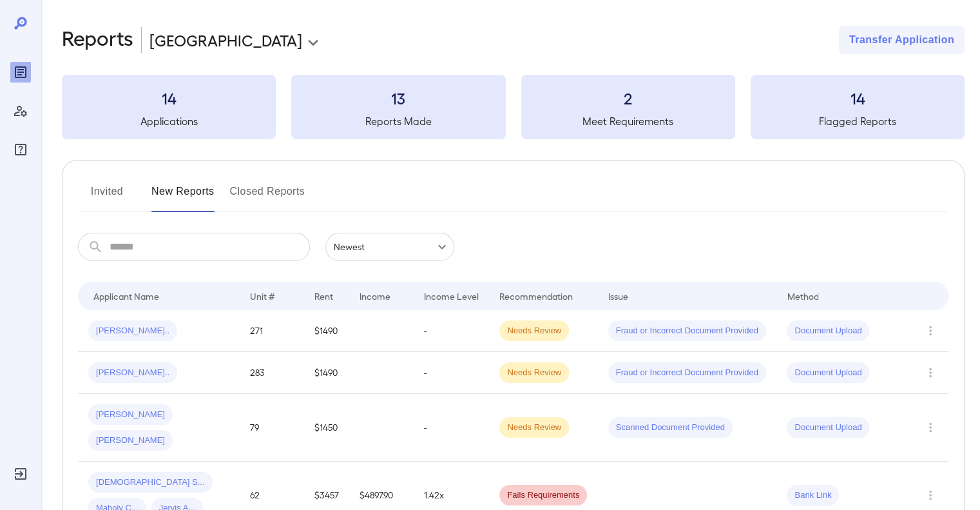
click at [503, 230] on div "Invited New Reports Closed Reports ​ ​ Newest ****** Drop to group by Applicant…" at bounding box center [513, 387] width 903 height 454
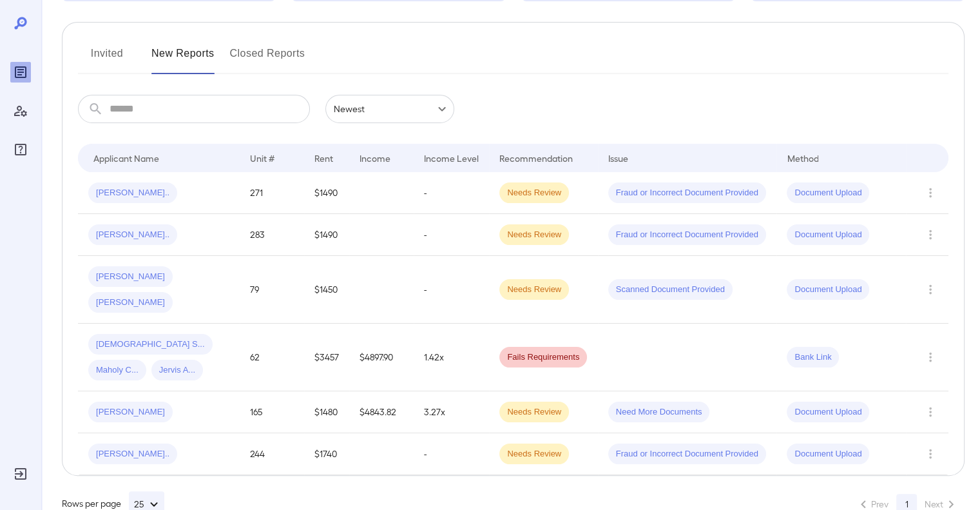
scroll to position [144, 0]
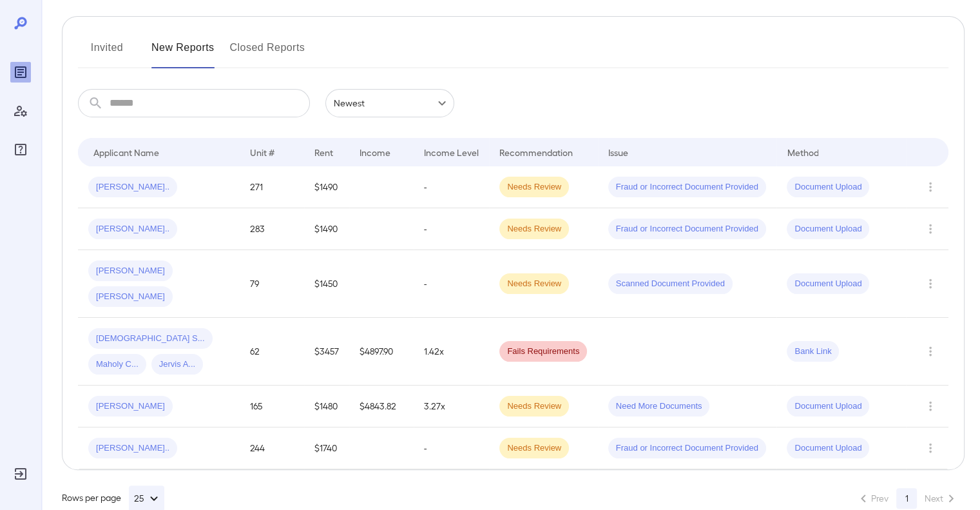
click at [936, 343] on icon "Row Actions" at bounding box center [930, 350] width 14 height 15
click at [933, 378] on li "View Report" at bounding box center [929, 371] width 102 height 21
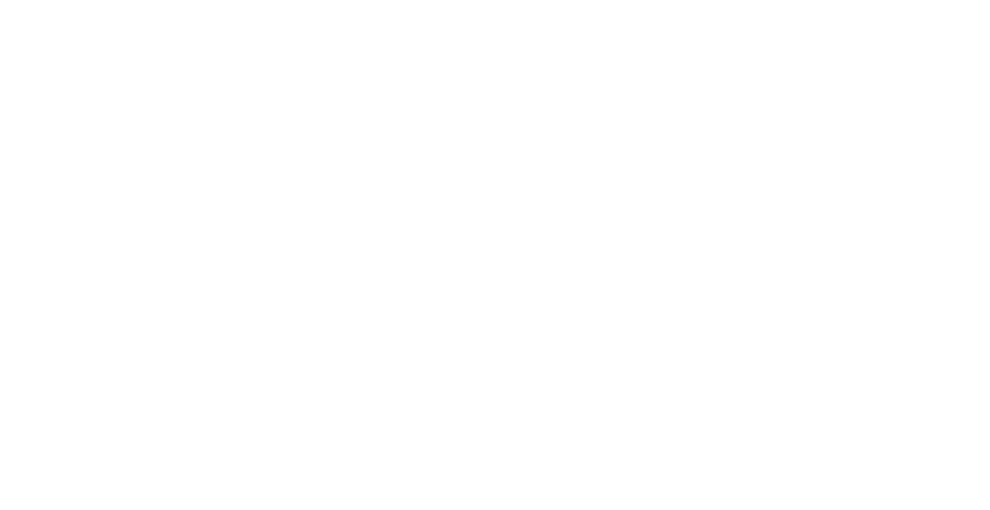
scroll to position [0, 0]
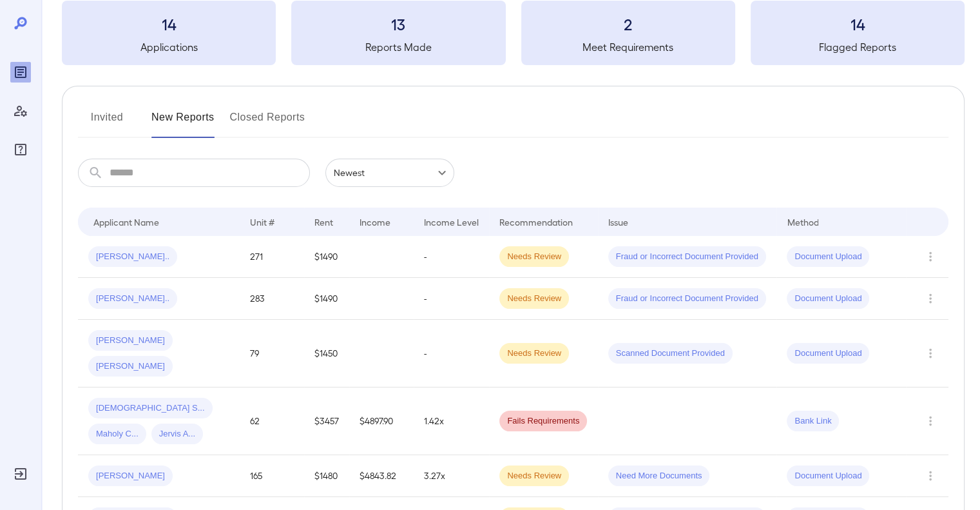
scroll to position [144, 0]
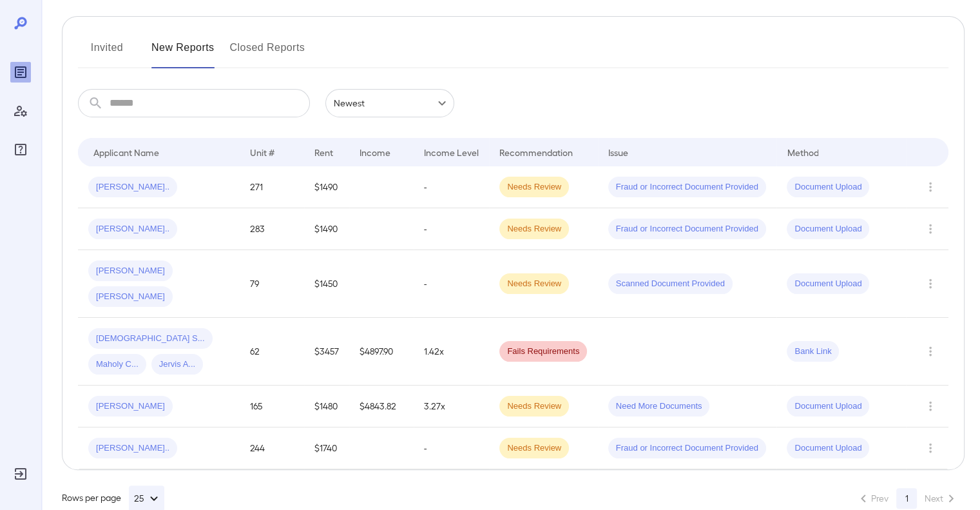
click at [928, 343] on icon "Row Actions" at bounding box center [930, 350] width 14 height 15
click at [934, 368] on li "View Report" at bounding box center [929, 371] width 102 height 21
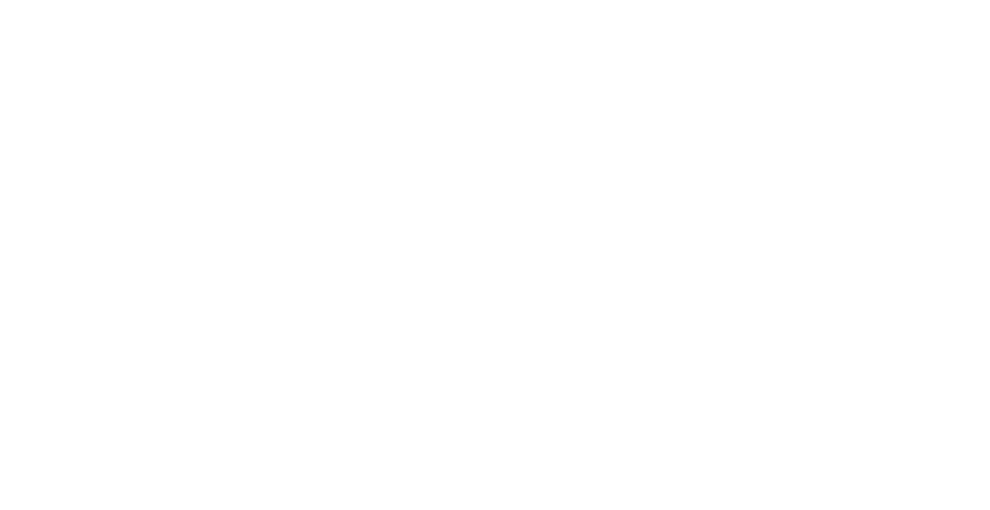
scroll to position [0, 0]
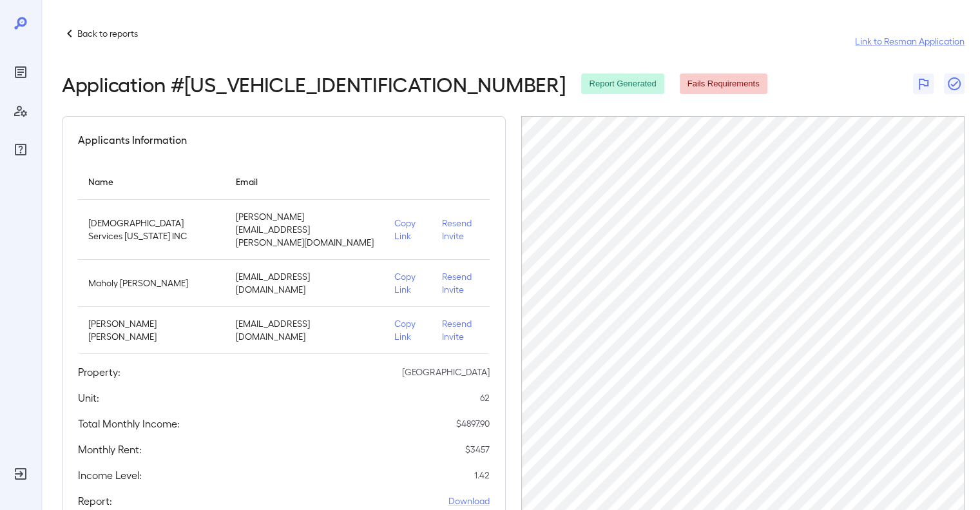
click at [684, 32] on div "Back to reports Link to Resman Application" at bounding box center [513, 41] width 903 height 31
click at [695, 73] on div "Application # RPTB3466220250915 Report Generated Fails Requirements" at bounding box center [513, 83] width 903 height 23
click at [70, 28] on icon at bounding box center [69, 33] width 15 height 15
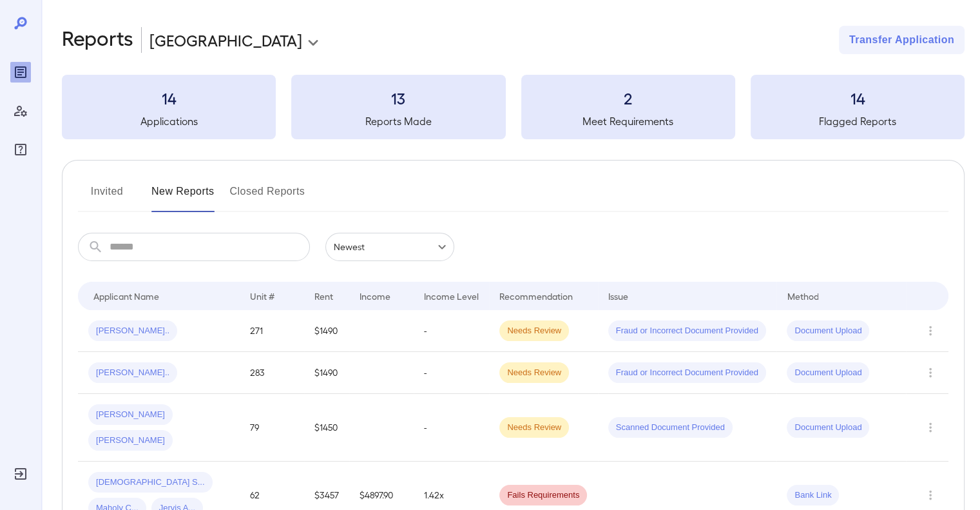
click at [519, 197] on div "Invited New Reports Closed Reports" at bounding box center [513, 196] width 871 height 31
click at [518, 181] on div "Invited New Reports Closed Reports" at bounding box center [513, 196] width 871 height 31
click at [277, 195] on button "Closed Reports" at bounding box center [267, 196] width 75 height 31
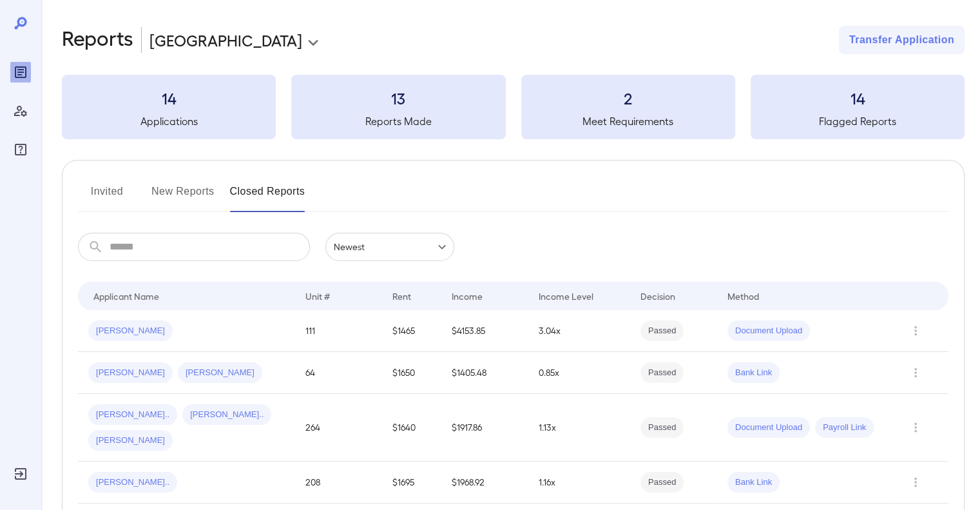
click at [121, 188] on button "Invited" at bounding box center [107, 196] width 58 height 31
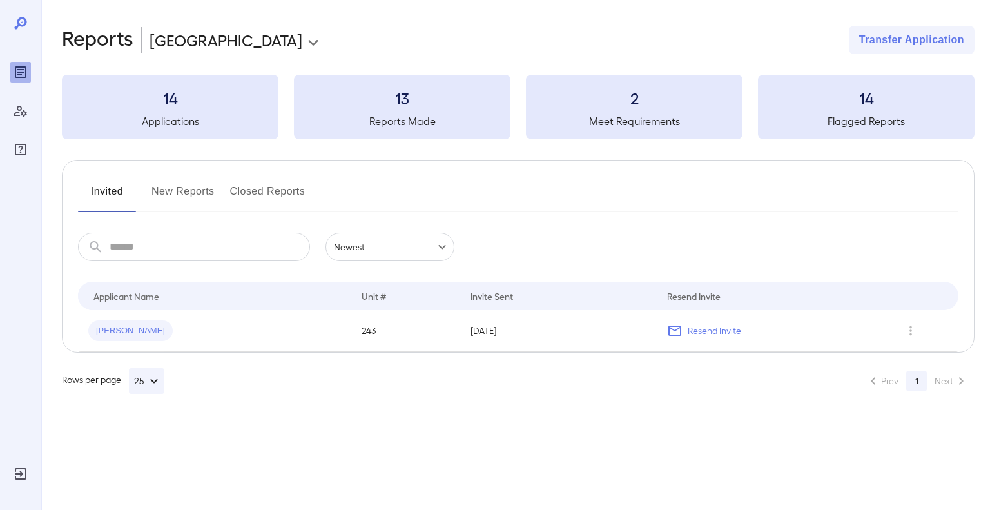
click at [162, 189] on button "New Reports" at bounding box center [182, 196] width 63 height 31
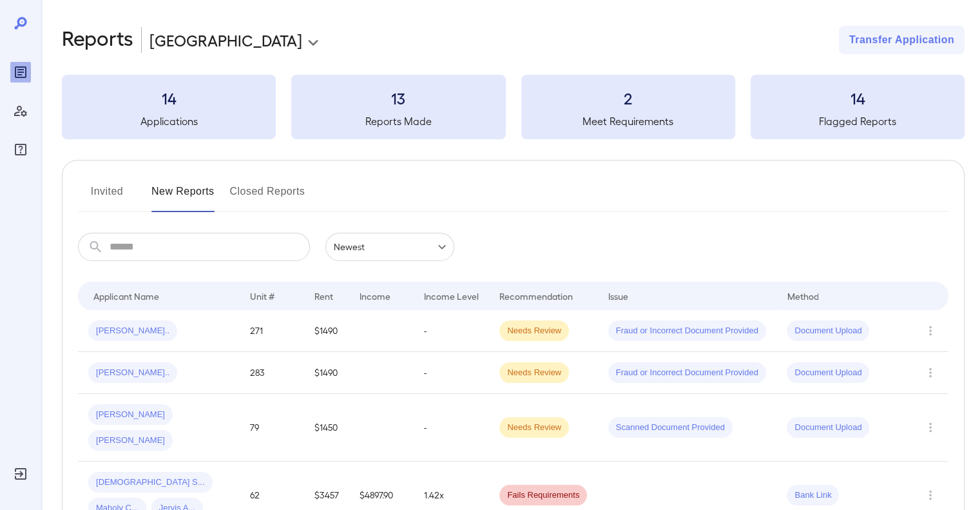
click at [487, 244] on div "​ ​ Newest ******" at bounding box center [513, 247] width 871 height 28
click at [473, 179] on div "Invited New Reports Closed Reports ​ ​ Newest ****** Drop to group by Applicant…" at bounding box center [513, 387] width 903 height 454
click at [493, 177] on div "Invited New Reports Closed Reports ​ ​ Newest ****** Drop to group by Applicant…" at bounding box center [513, 387] width 903 height 454
click at [500, 182] on div "Invited New Reports Closed Reports" at bounding box center [513, 196] width 871 height 31
click at [520, 183] on div "Invited New Reports Closed Reports" at bounding box center [513, 196] width 871 height 31
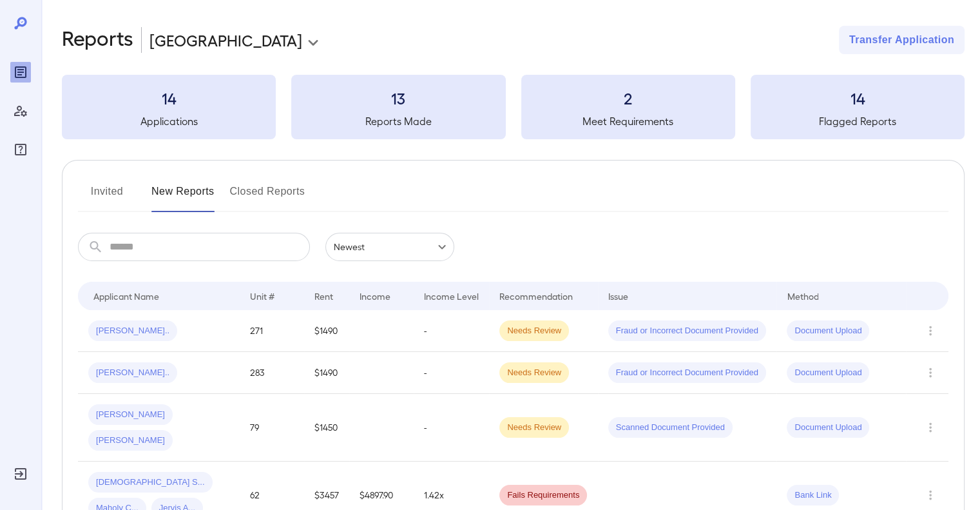
drag, startPoint x: 520, startPoint y: 183, endPoint x: 437, endPoint y: 172, distance: 83.8
click at [437, 172] on div "Invited New Reports Closed Reports ​ ​ Newest ****** Drop to group by Applicant…" at bounding box center [513, 387] width 903 height 454
click at [518, 181] on div "Invited New Reports Closed Reports" at bounding box center [513, 196] width 871 height 31
